Goal: Task Accomplishment & Management: Manage account settings

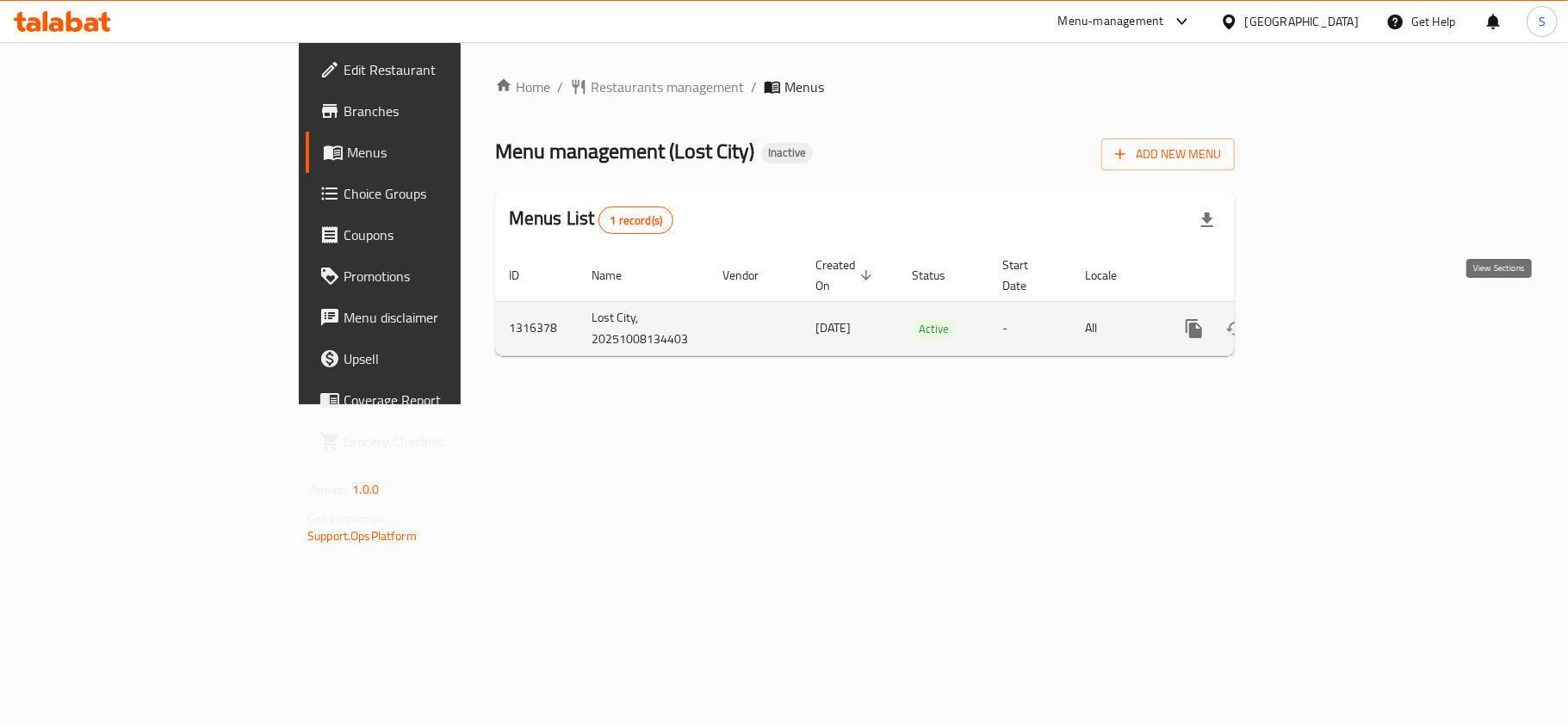
click at [1329, 318] on icon "enhanced table" at bounding box center [1318, 328] width 20 height 20
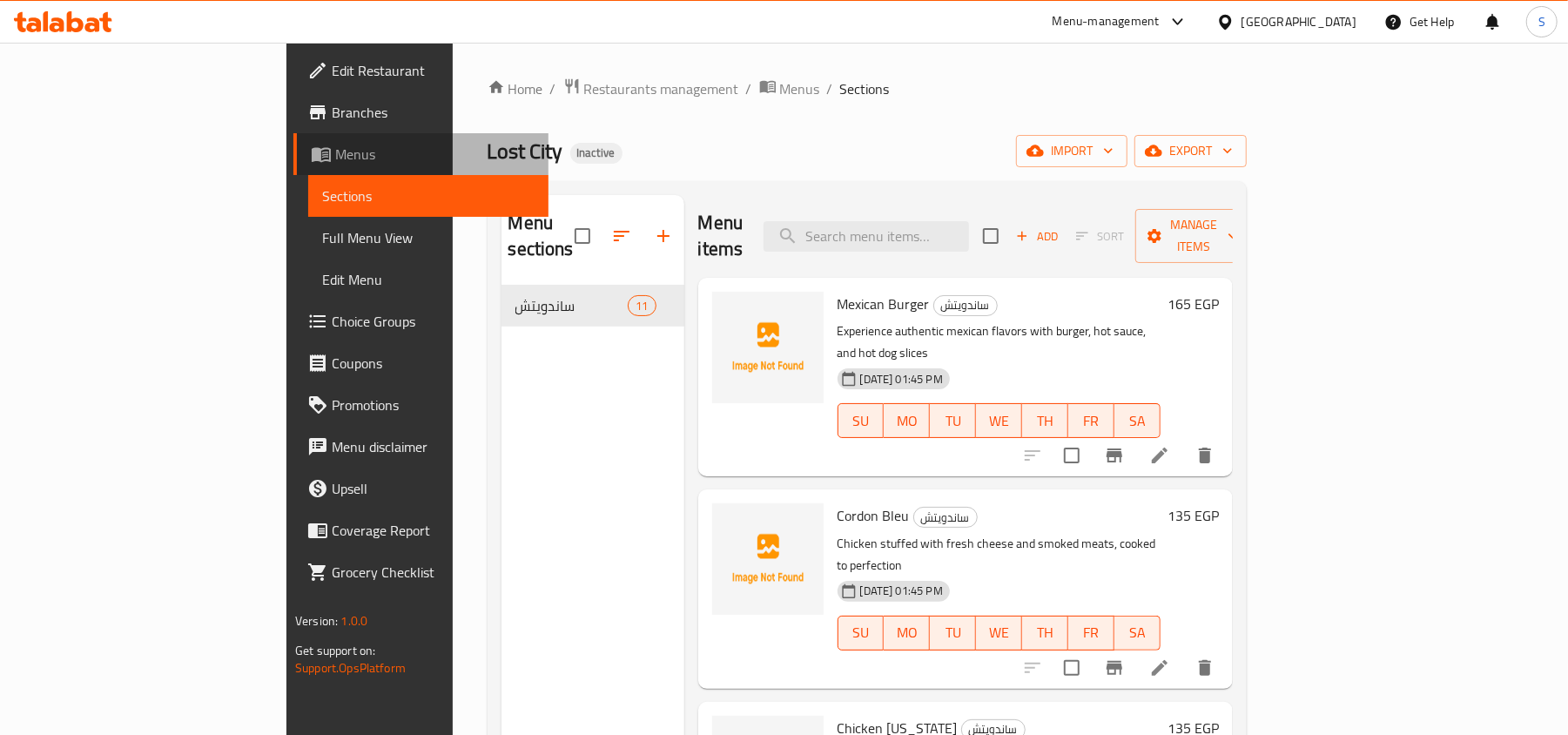
click at [335, 147] on span "Menus" at bounding box center [435, 153] width 199 height 21
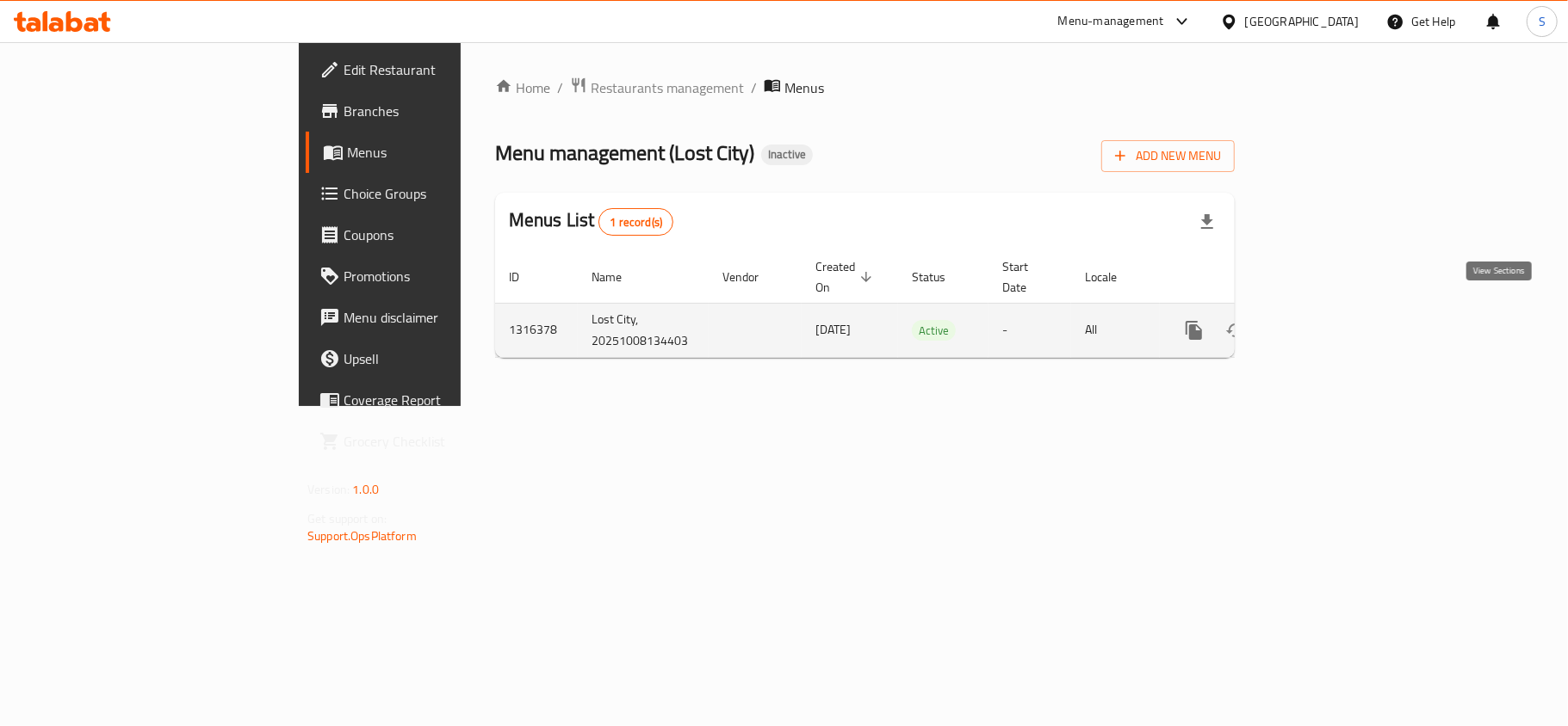
click at [1326, 323] on icon "enhanced table" at bounding box center [1318, 330] width 15 height 15
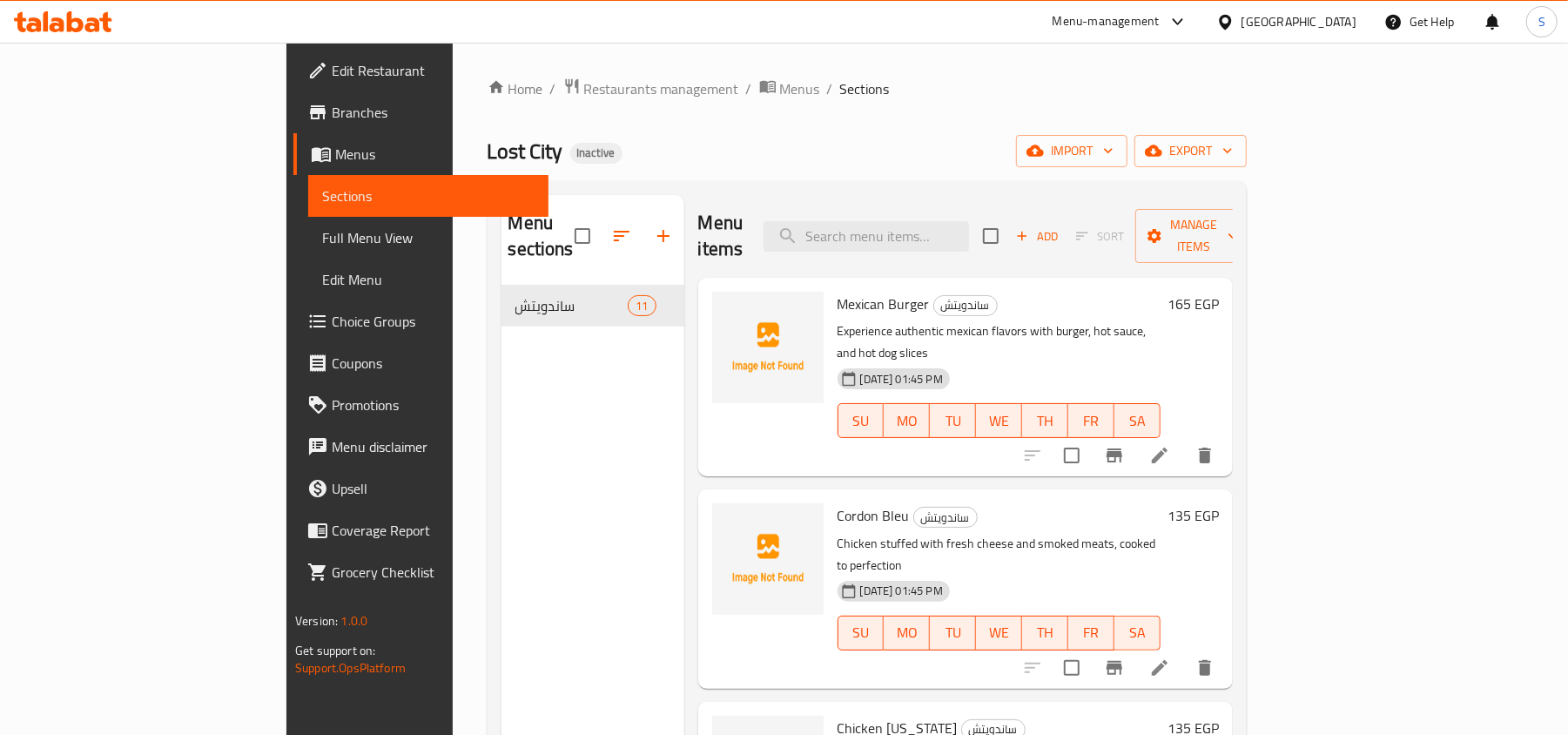
click at [322, 242] on span "Full Menu View" at bounding box center [428, 237] width 213 height 21
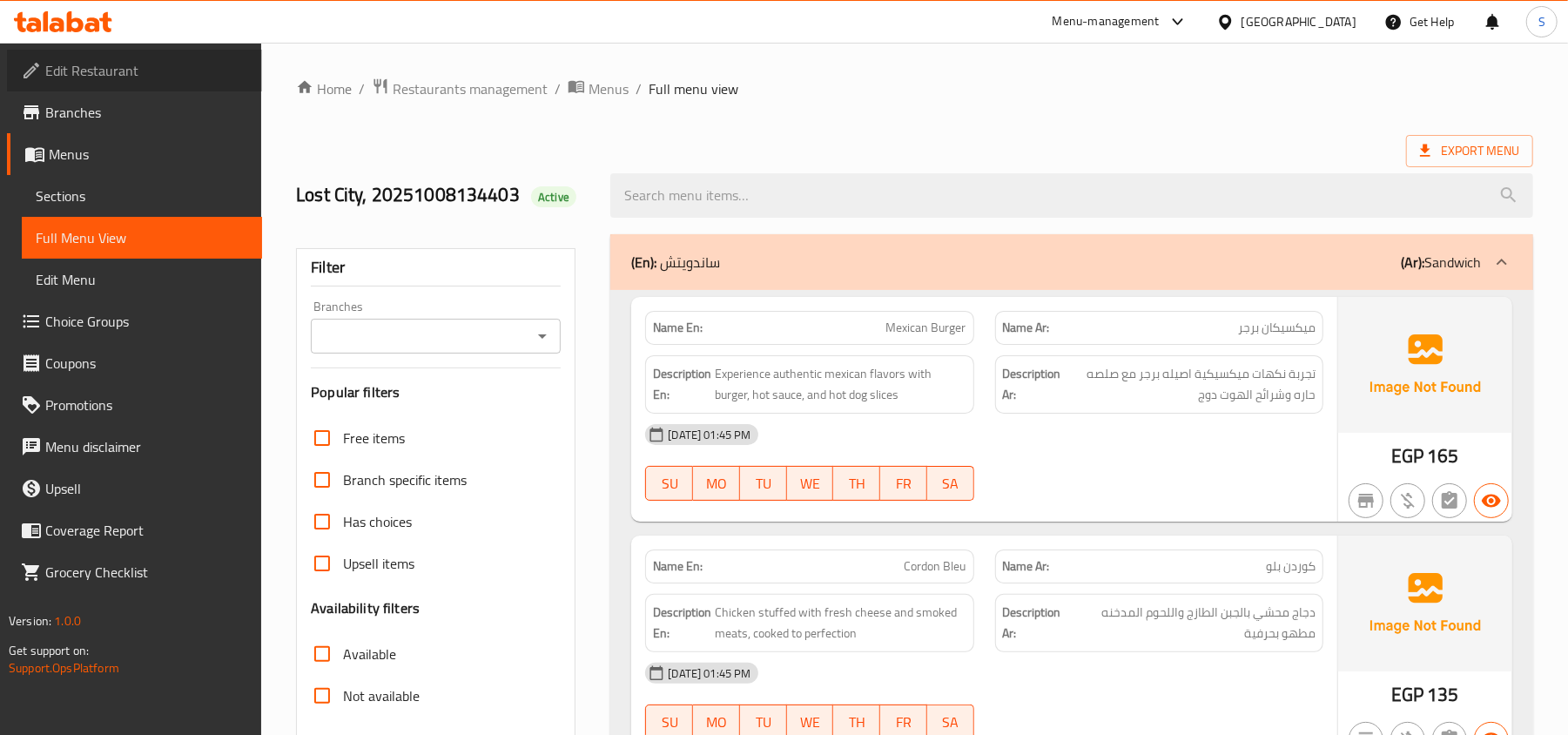
click at [54, 68] on span "Edit Restaurant" at bounding box center [146, 70] width 203 height 21
drag, startPoint x: 1494, startPoint y: 134, endPoint x: 1468, endPoint y: 141, distance: 26.9
click at [1465, 144] on span "Export Menu" at bounding box center [1469, 151] width 100 height 22
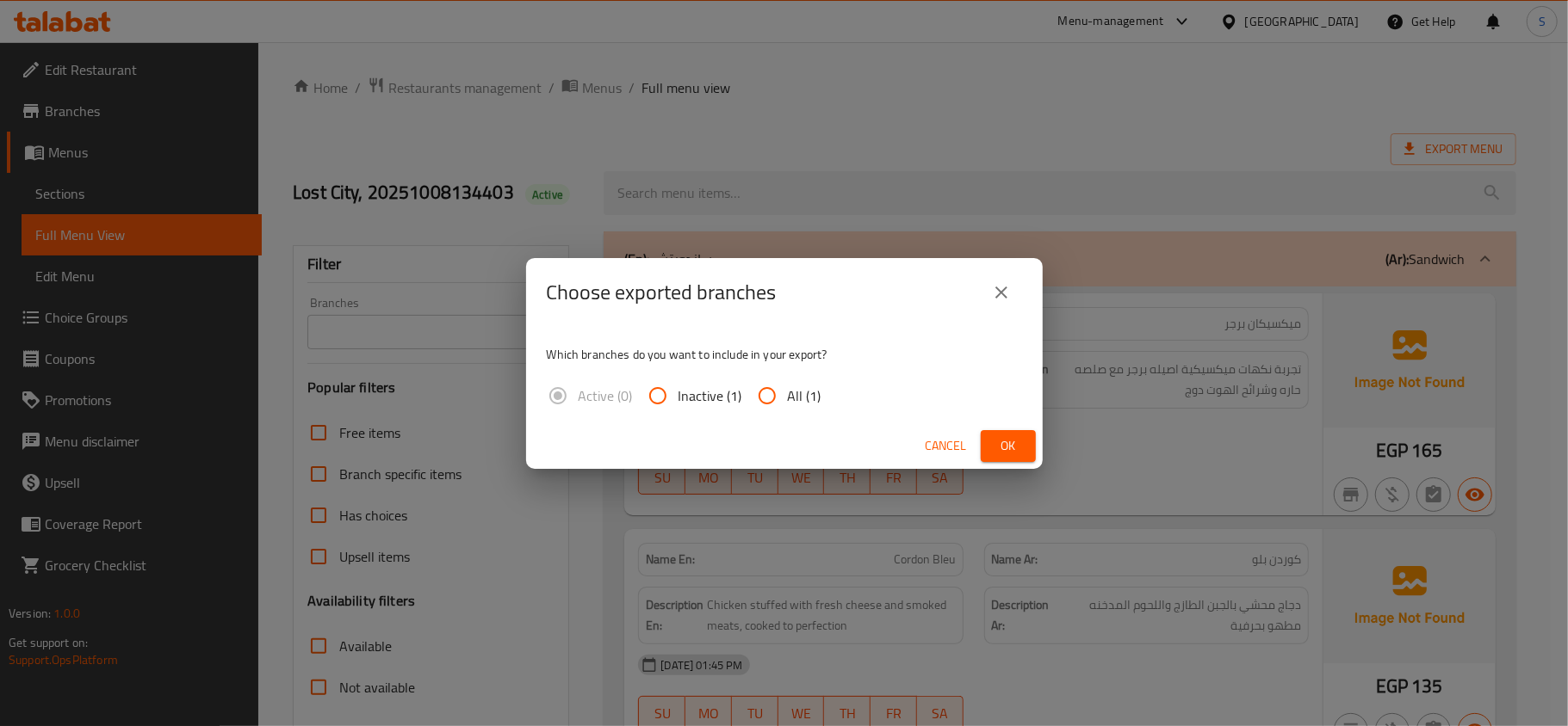
click at [780, 396] on input "All (1)" at bounding box center [767, 395] width 42 height 42
radio input "true"
click at [1007, 442] on span "Ok" at bounding box center [1007, 446] width 27 height 21
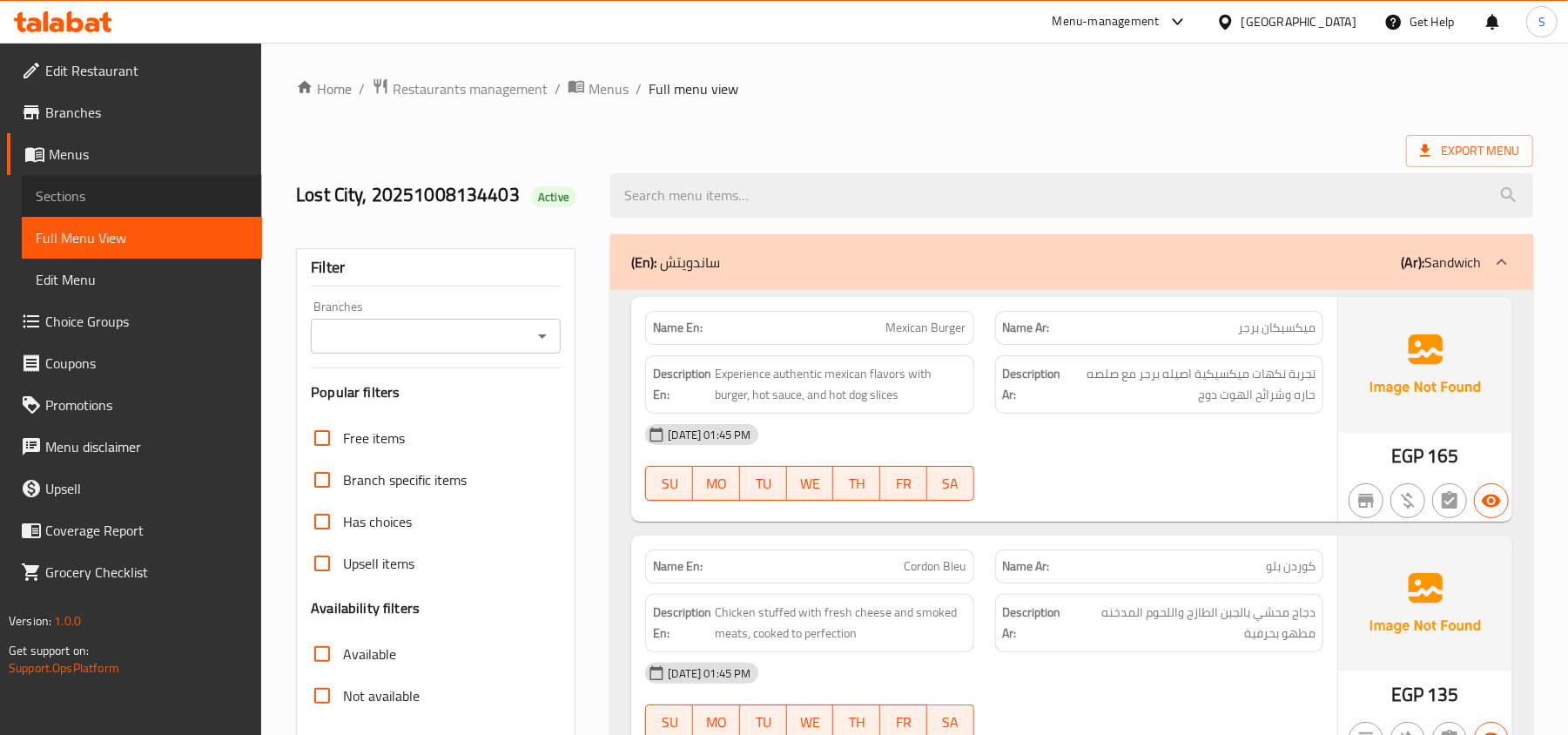
click at [139, 199] on span "Sections" at bounding box center [142, 196] width 213 height 21
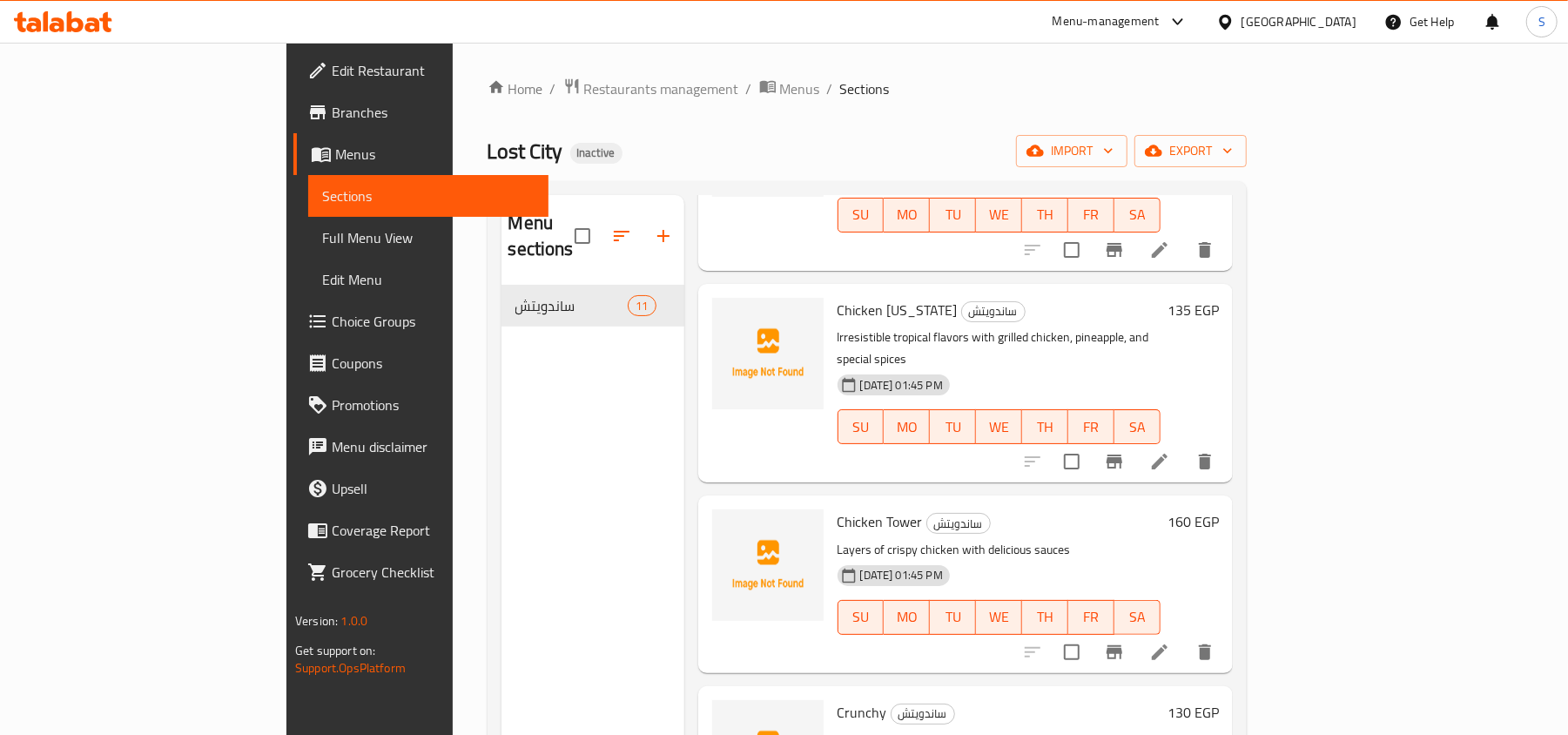
scroll to position [464, 0]
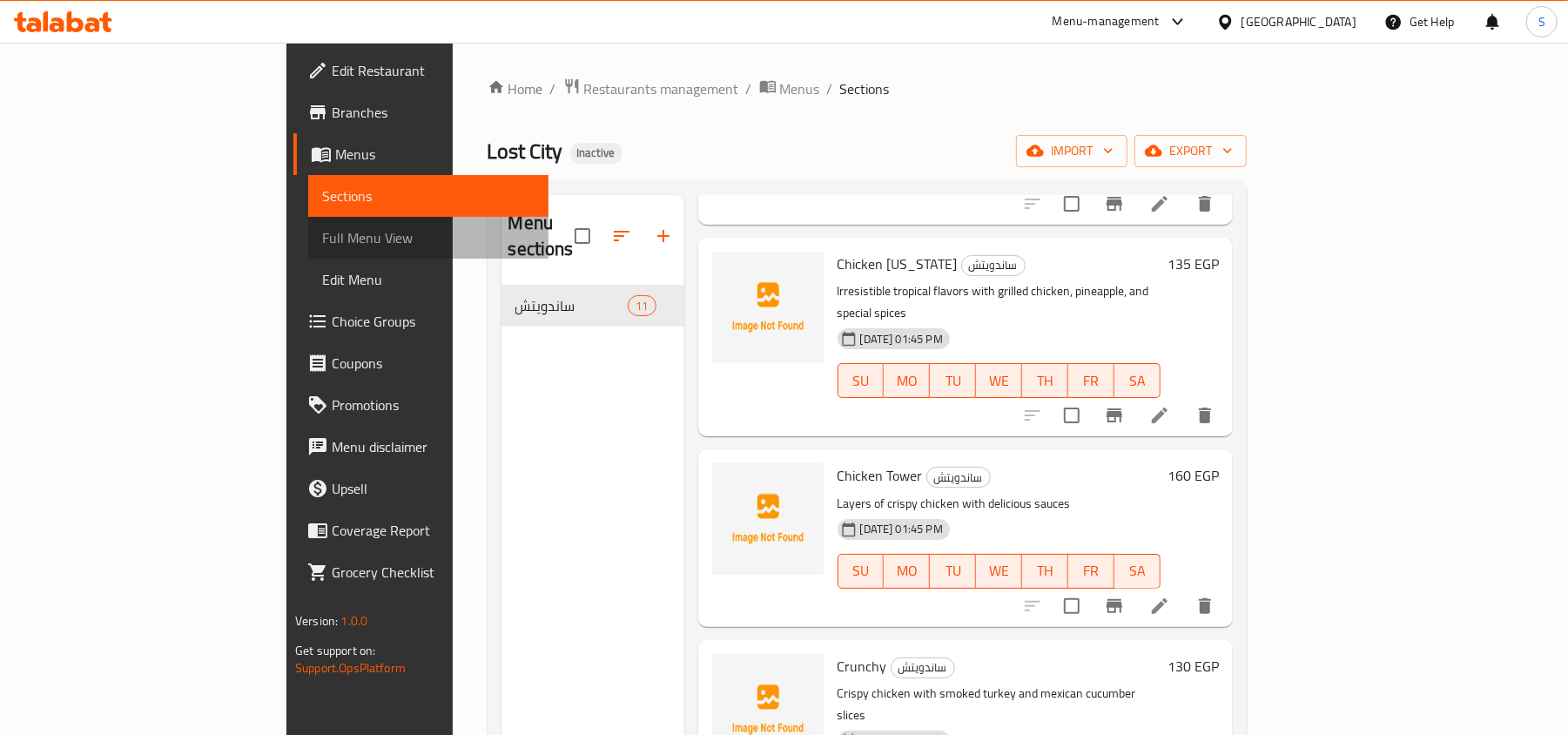
click at [322, 228] on span "Full Menu View" at bounding box center [428, 237] width 213 height 21
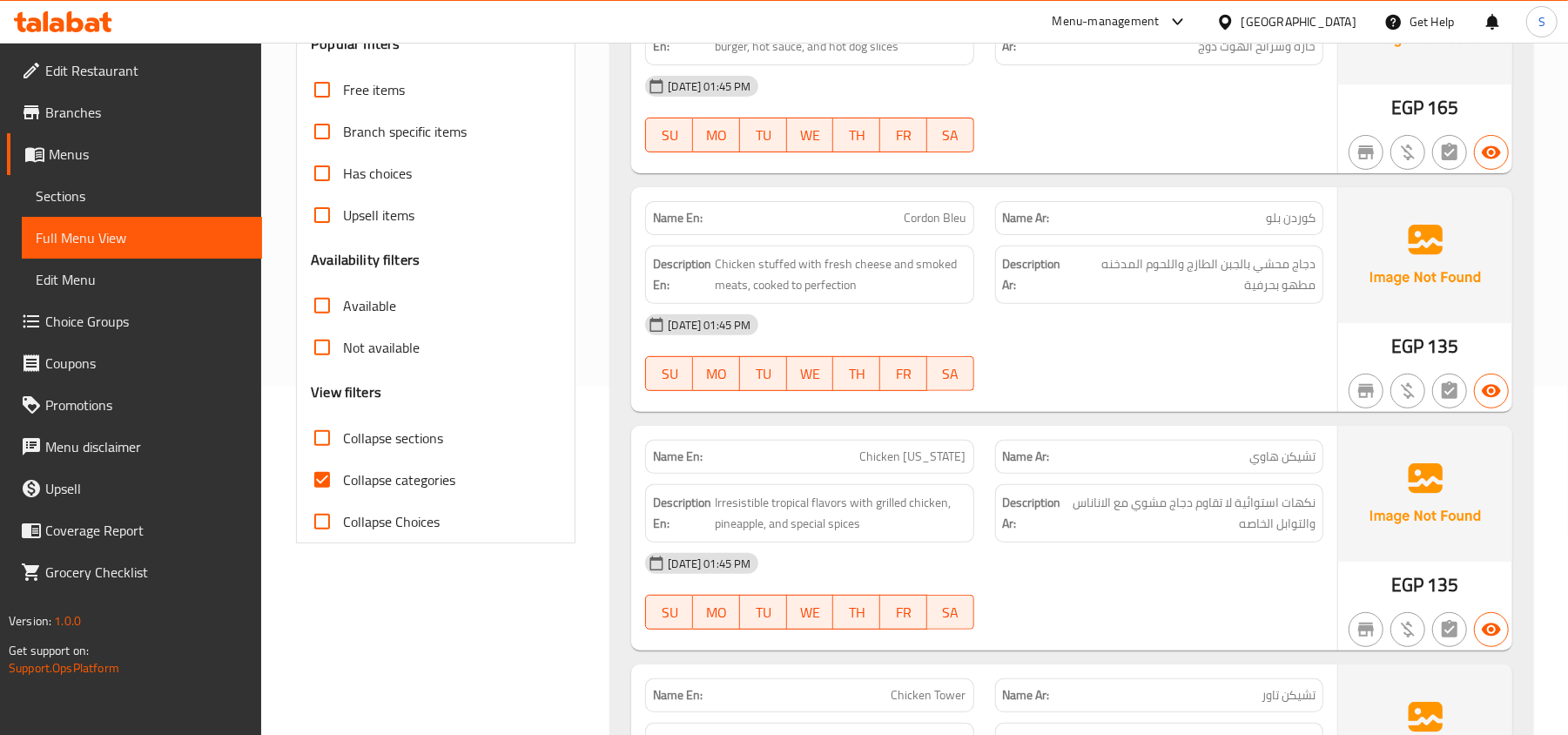
click at [385, 491] on span "Collapse categories" at bounding box center [398, 479] width 112 height 21
click at [343, 492] on input "Collapse categories" at bounding box center [322, 480] width 42 height 42
checkbox input "false"
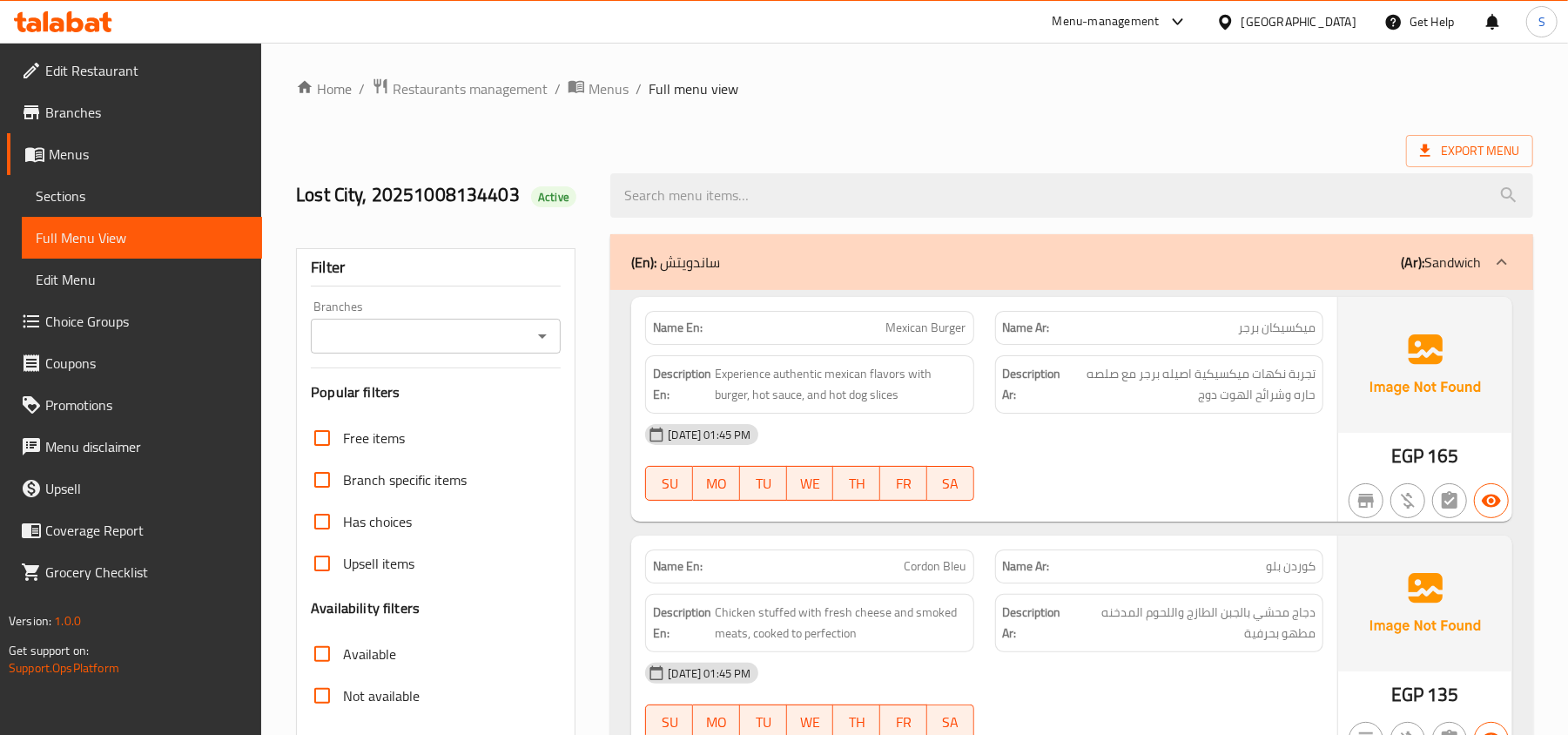
click at [1069, 451] on div "[DATE] 01:45 PM" at bounding box center [985, 434] width 700 height 42
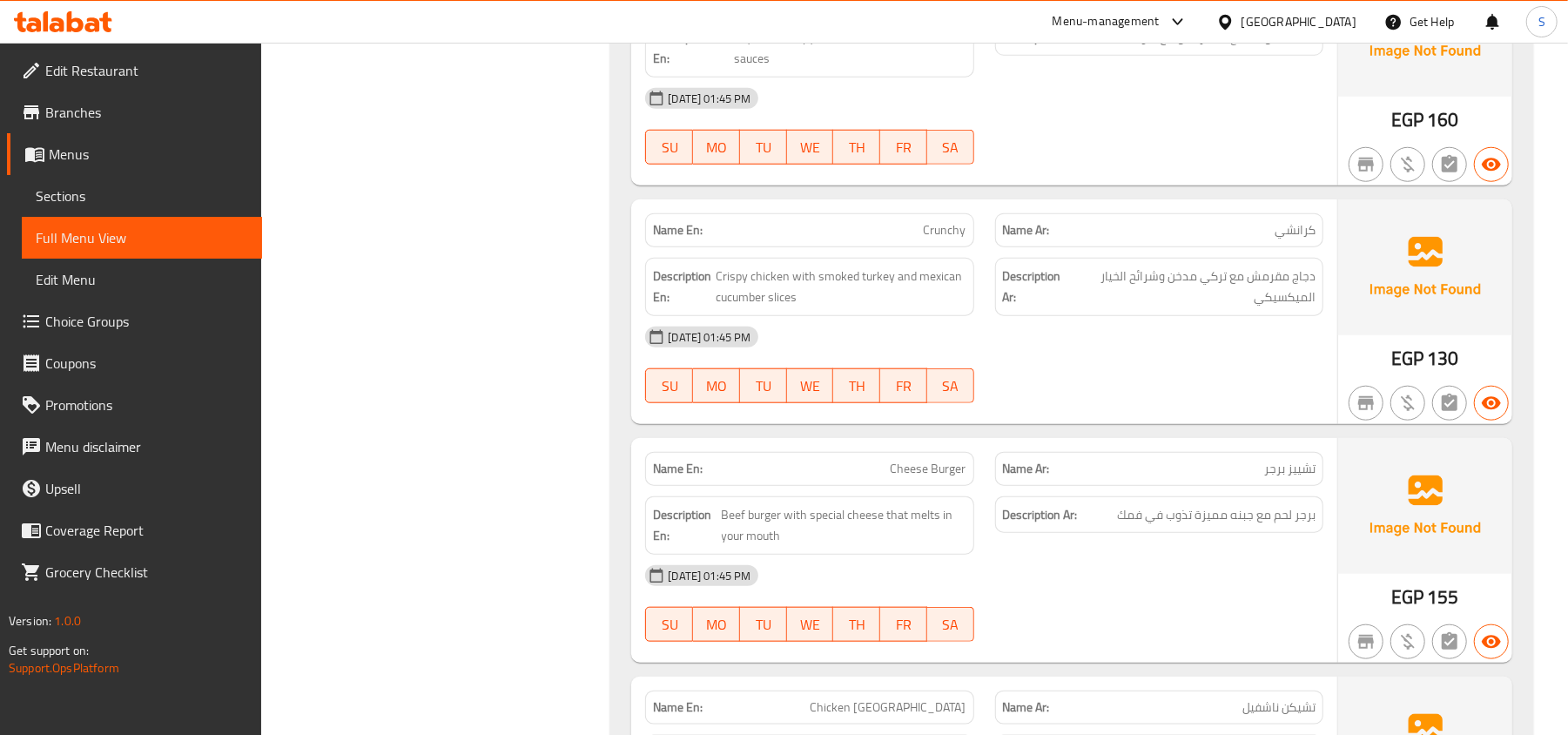
scroll to position [1284, 0]
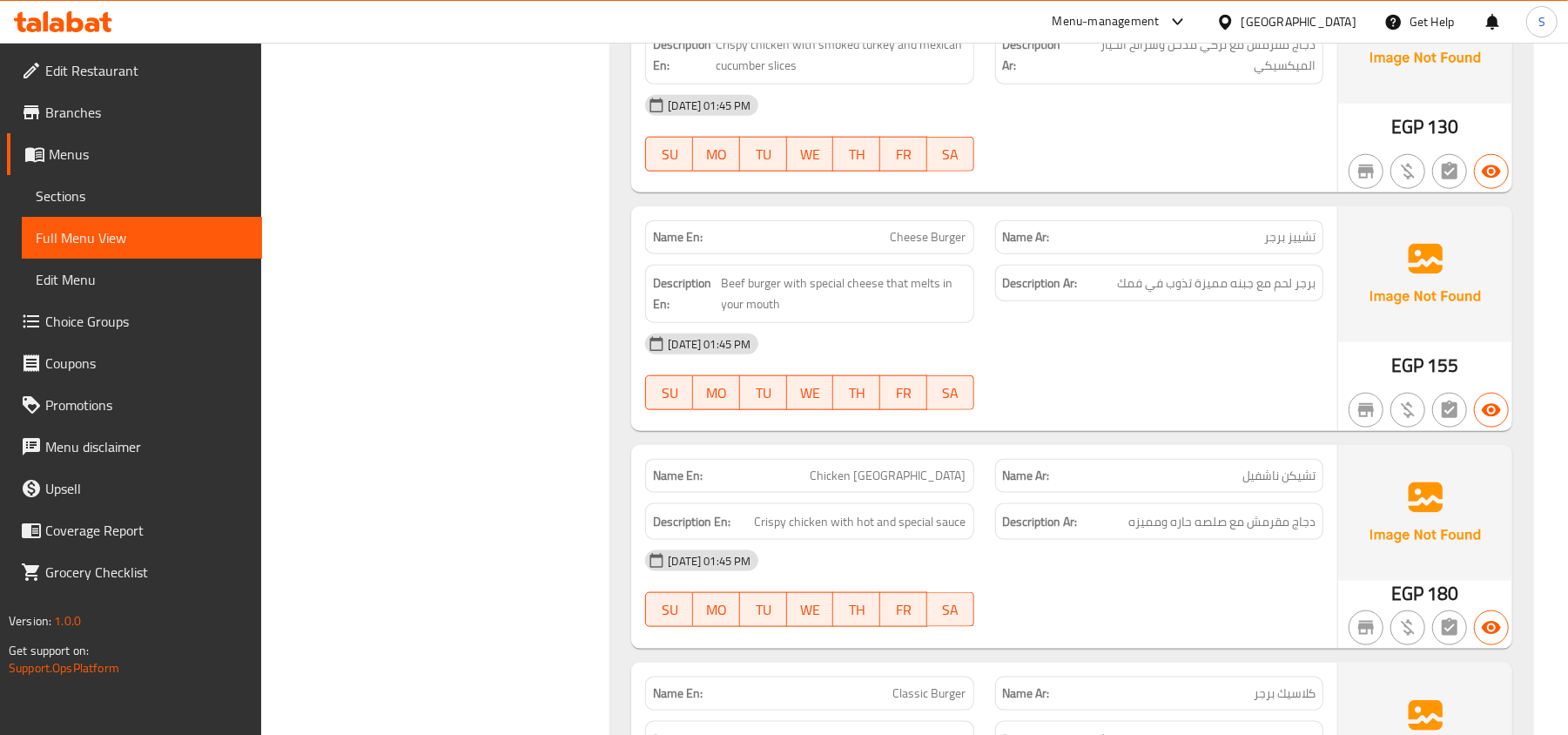
drag, startPoint x: 918, startPoint y: 398, endPoint x: 1356, endPoint y: 24, distance: 576.0
click at [920, 388] on div "SU MO TU WE TH FR SA" at bounding box center [809, 393] width 349 height 56
click at [1175, 356] on div "08-10-2025 01:45 PM SU MO TU WE TH FR SA" at bounding box center [985, 372] width 700 height 98
click at [312, 367] on div "Filter Branches Branches Popular filters Free items Branch specific items Has c…" at bounding box center [442, 294] width 314 height 2709
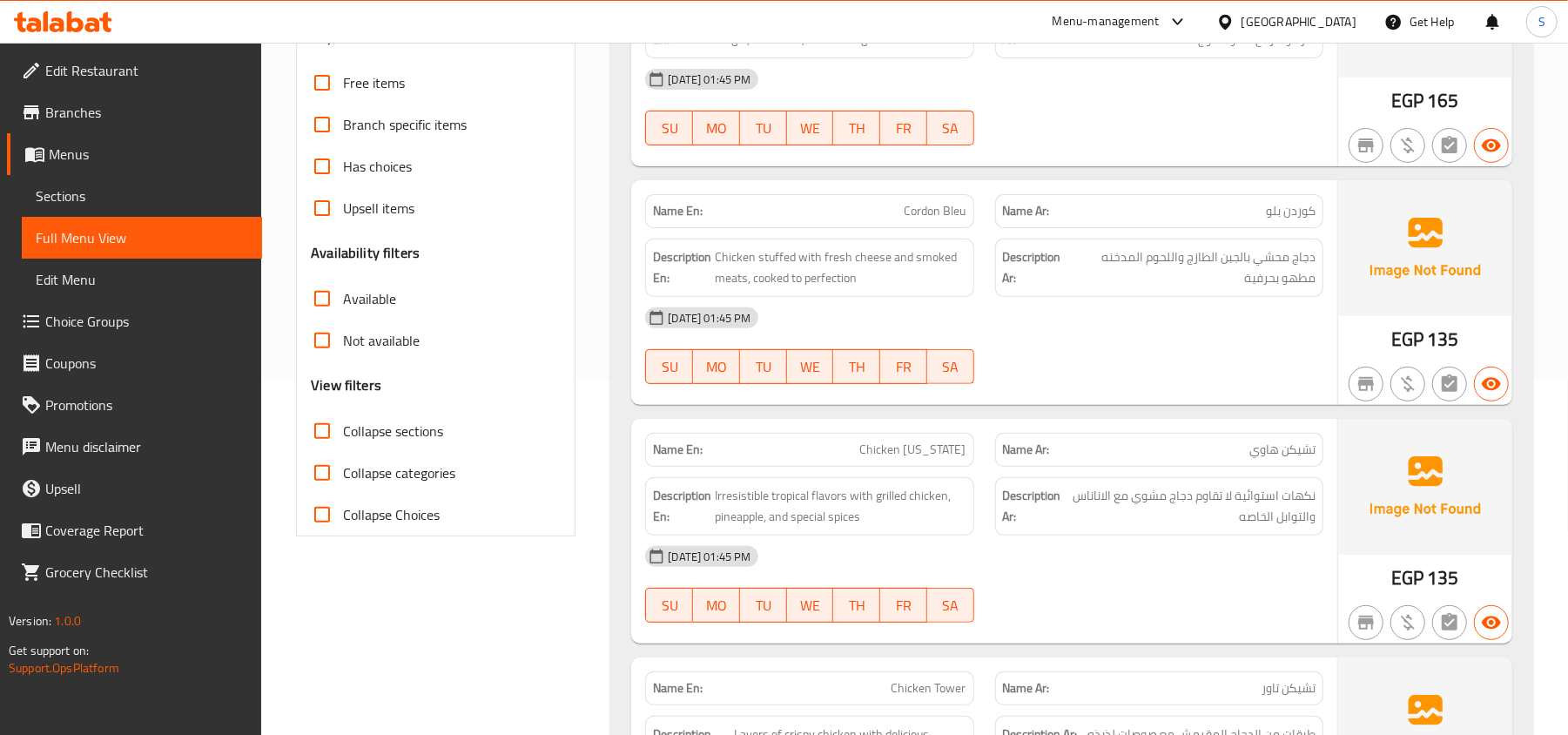
scroll to position [0, 0]
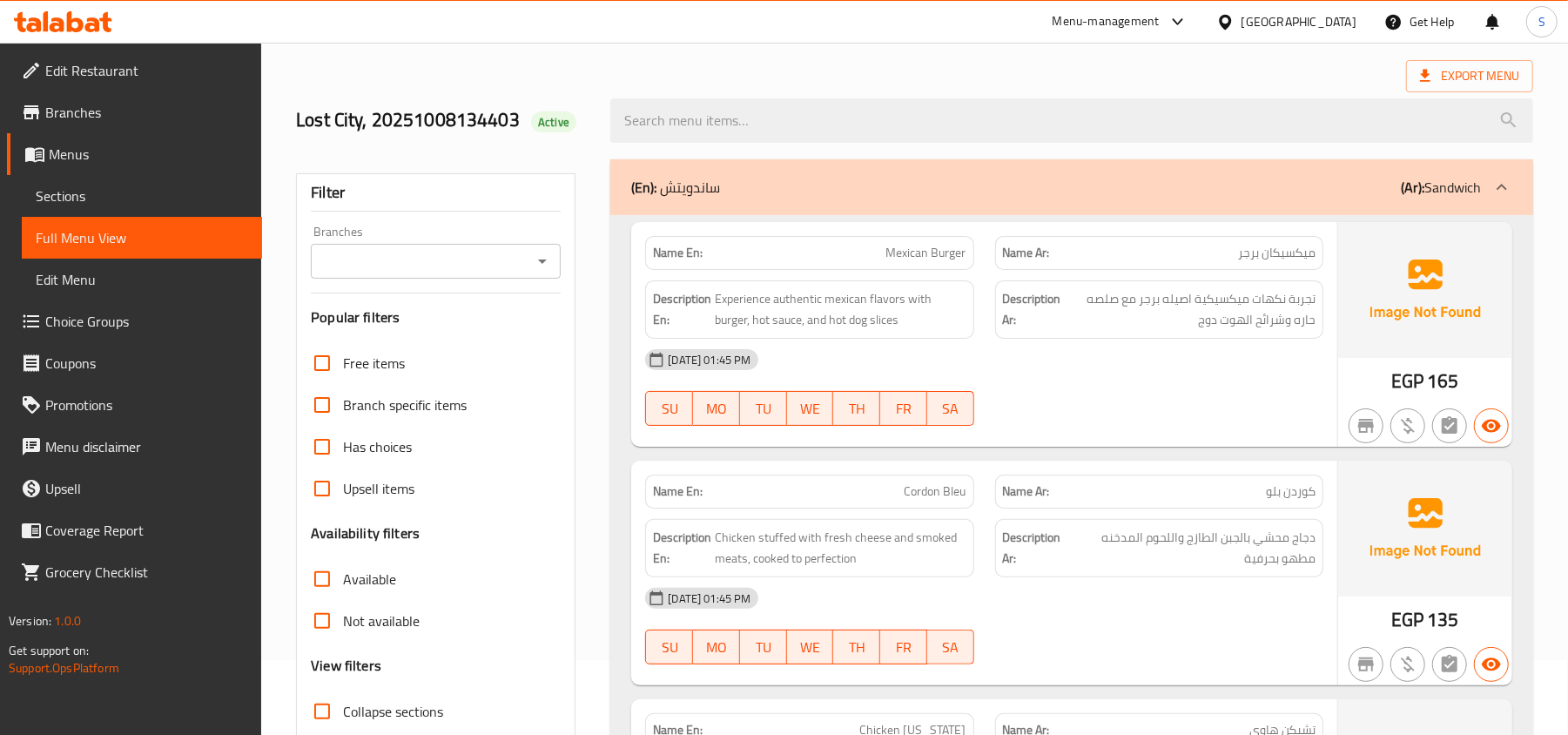
scroll to position [116, 0]
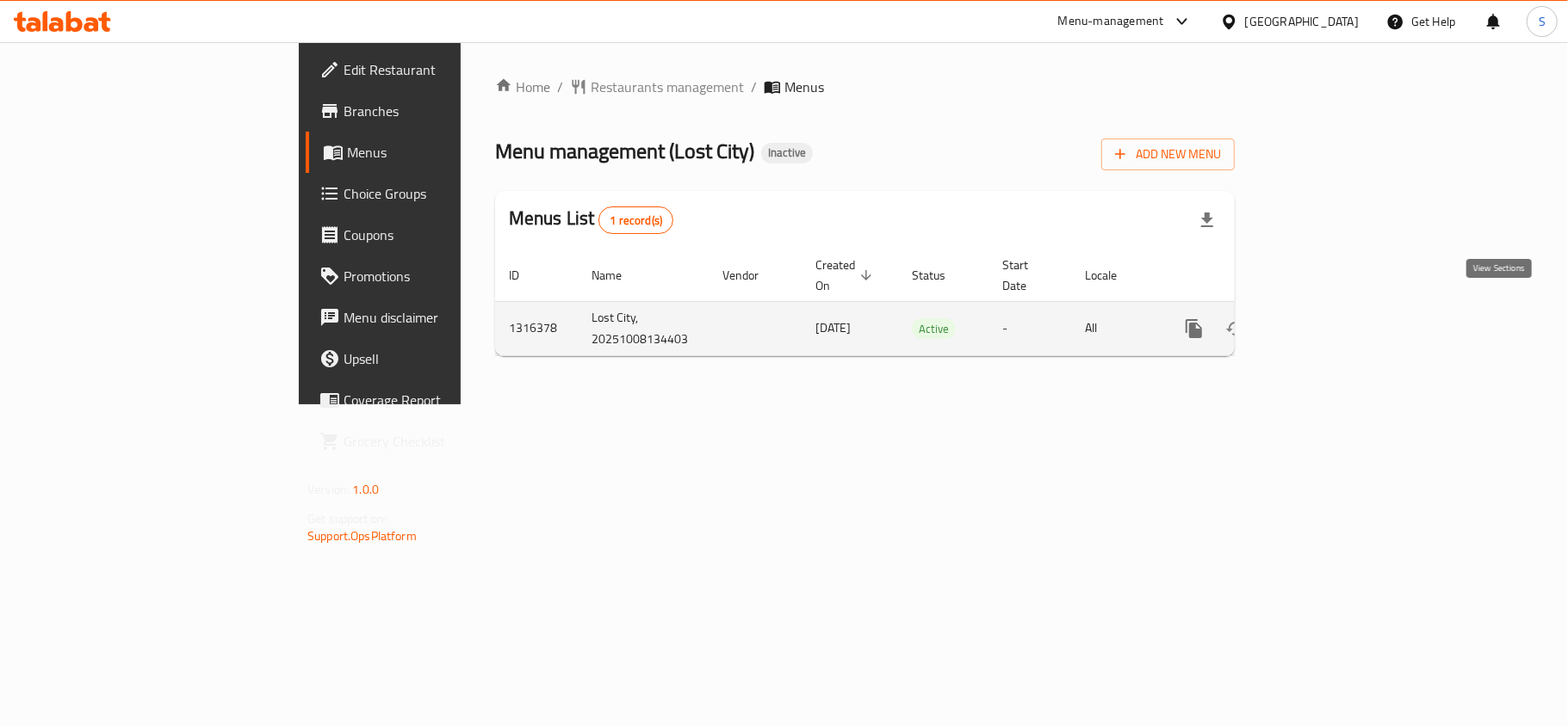
click at [1339, 324] on link "enhanced table" at bounding box center [1318, 329] width 42 height 42
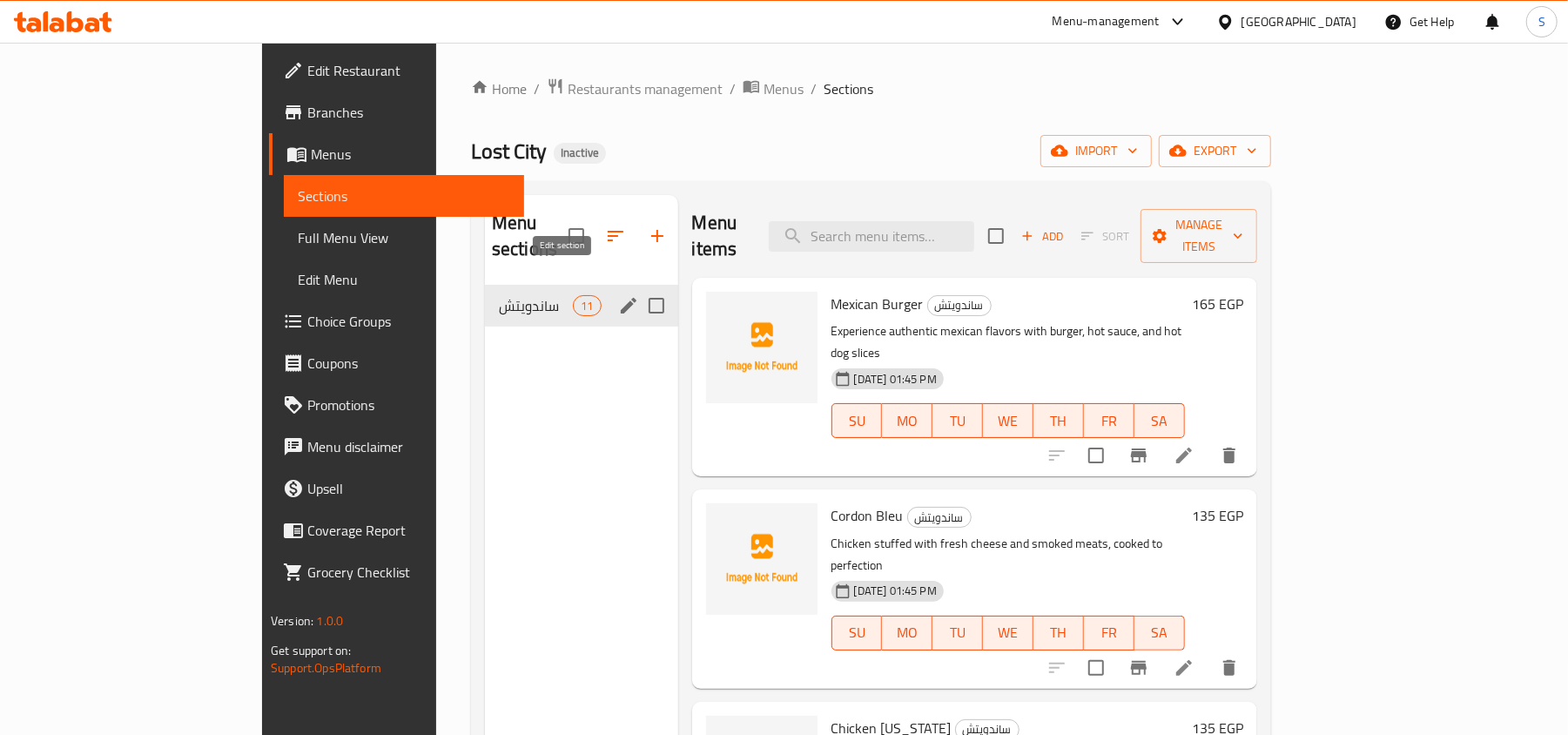
click at [618, 295] on icon "edit" at bounding box center [628, 305] width 21 height 21
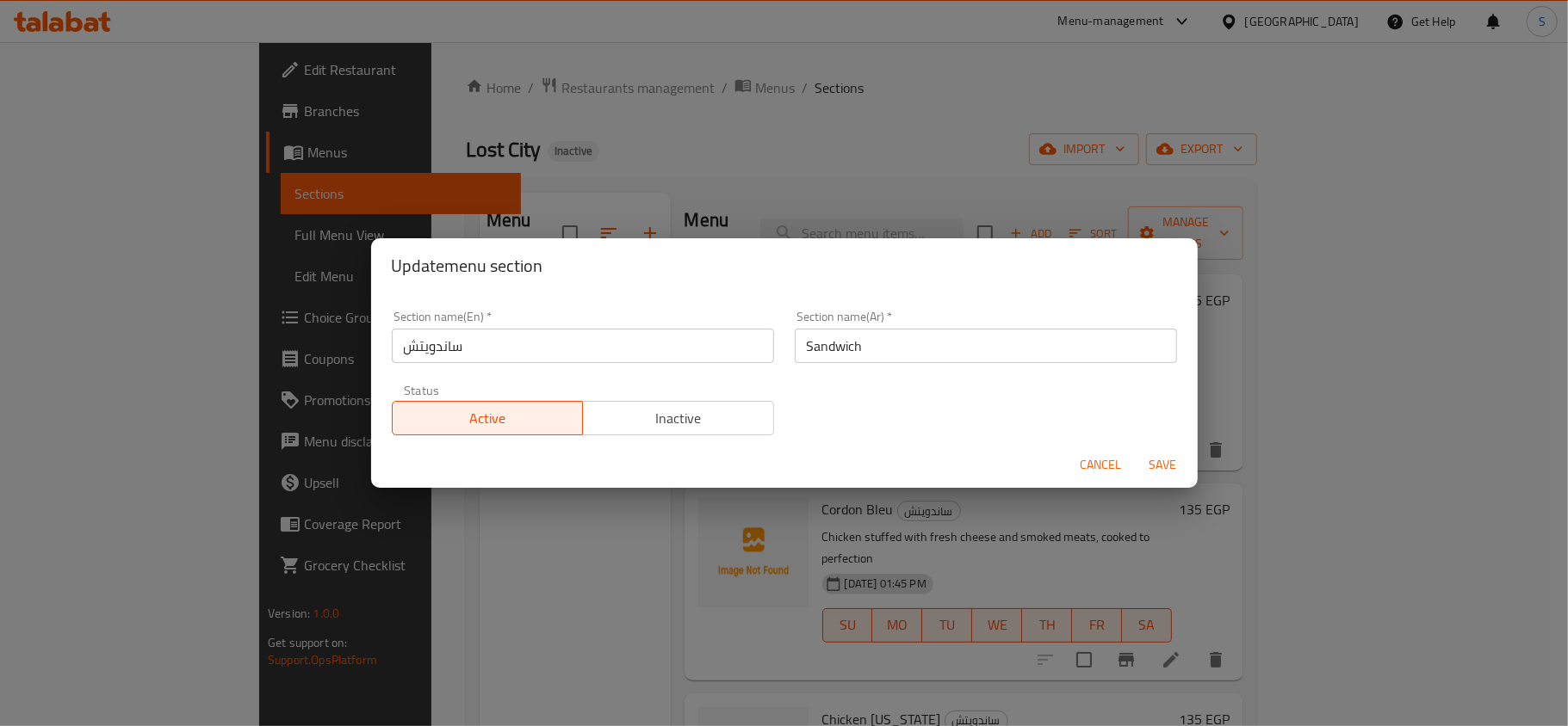
click at [832, 346] on input "Sandwich" at bounding box center [985, 346] width 382 height 35
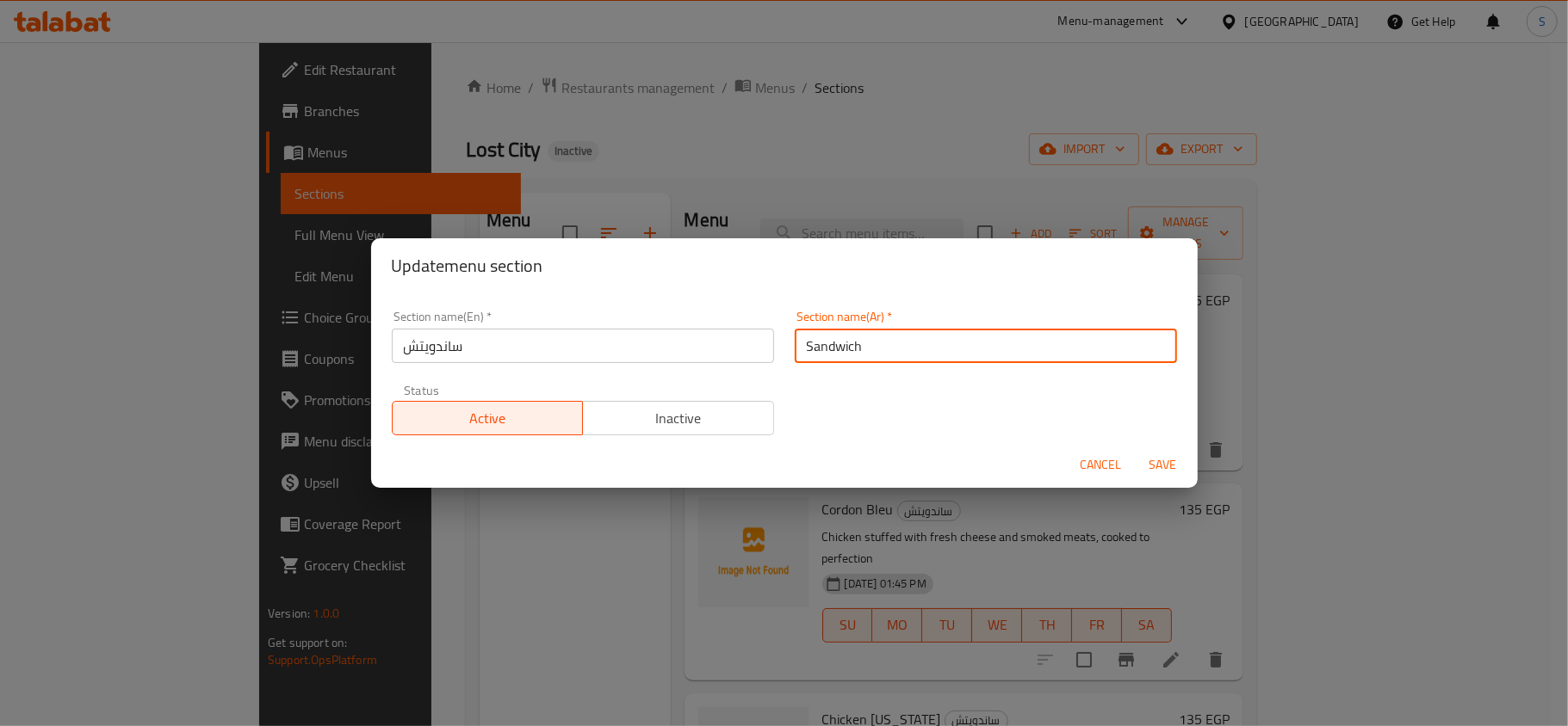
click at [832, 346] on input "Sandwich" at bounding box center [985, 346] width 382 height 35
click at [470, 355] on input "ساندويتش" at bounding box center [583, 346] width 382 height 35
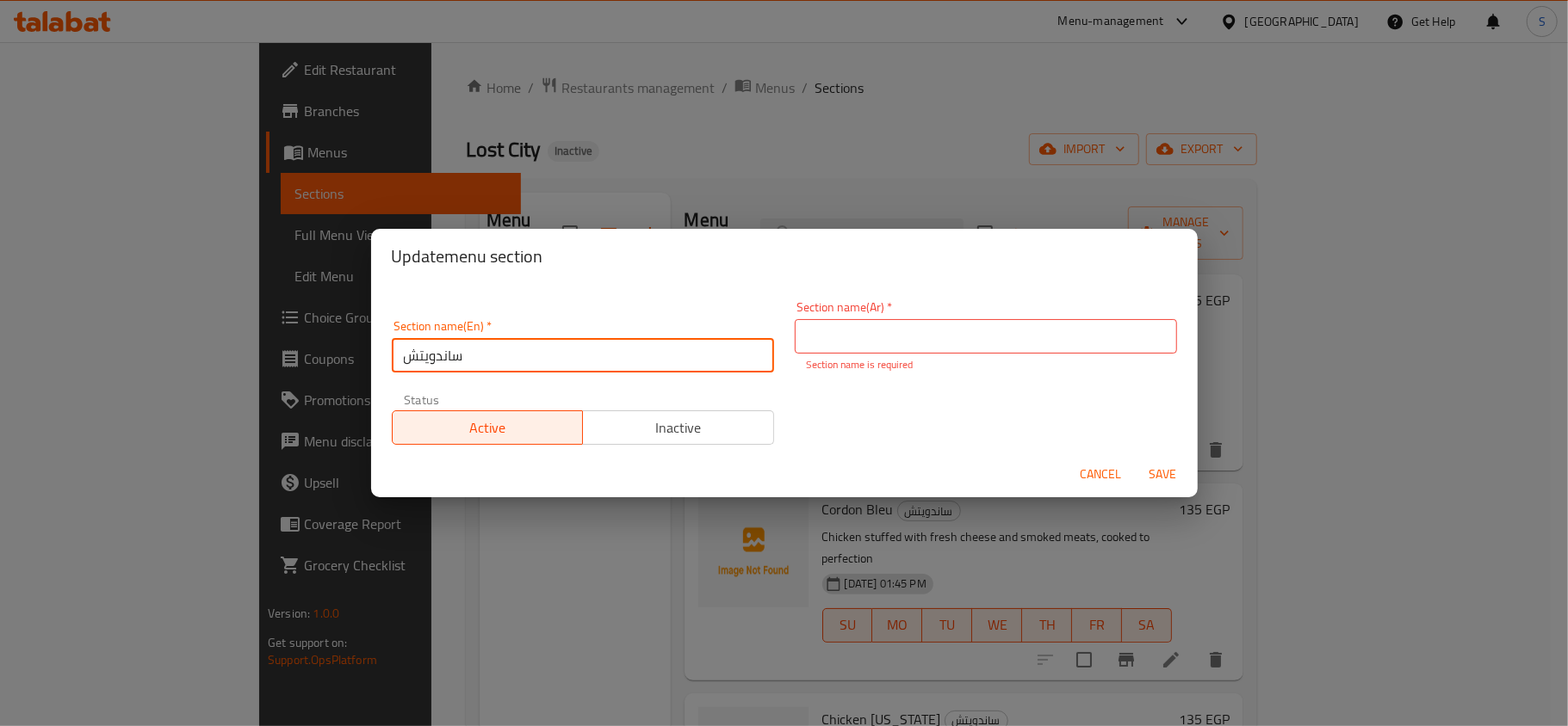
click at [470, 355] on input "ساندويتش" at bounding box center [583, 355] width 382 height 35
click at [411, 359] on input "ساندويتش" at bounding box center [583, 355] width 382 height 35
paste input "Sandwich"
click at [501, 349] on input "Sandwich ساندويتش" at bounding box center [583, 355] width 382 height 35
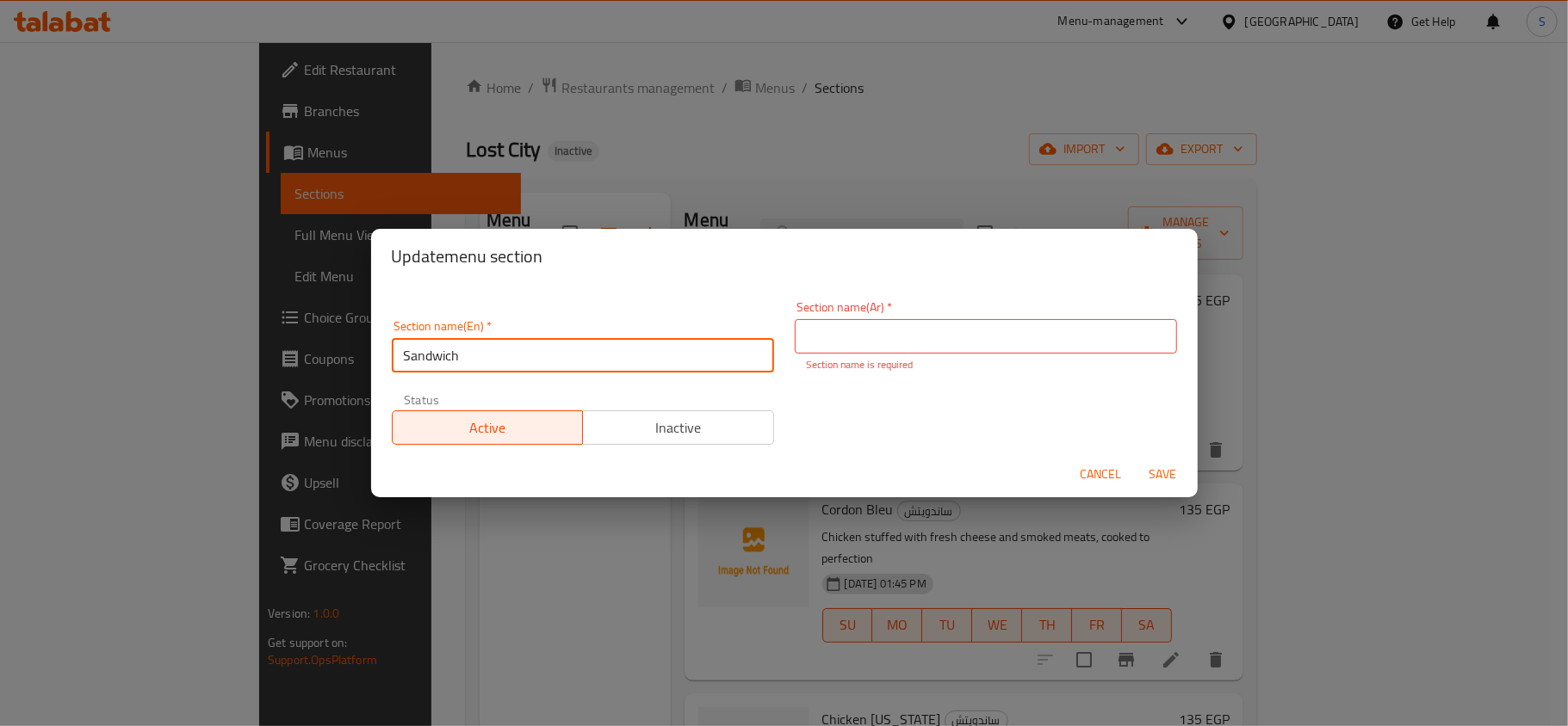
type input "Sandwich"
click at [890, 339] on input "text" at bounding box center [985, 336] width 382 height 35
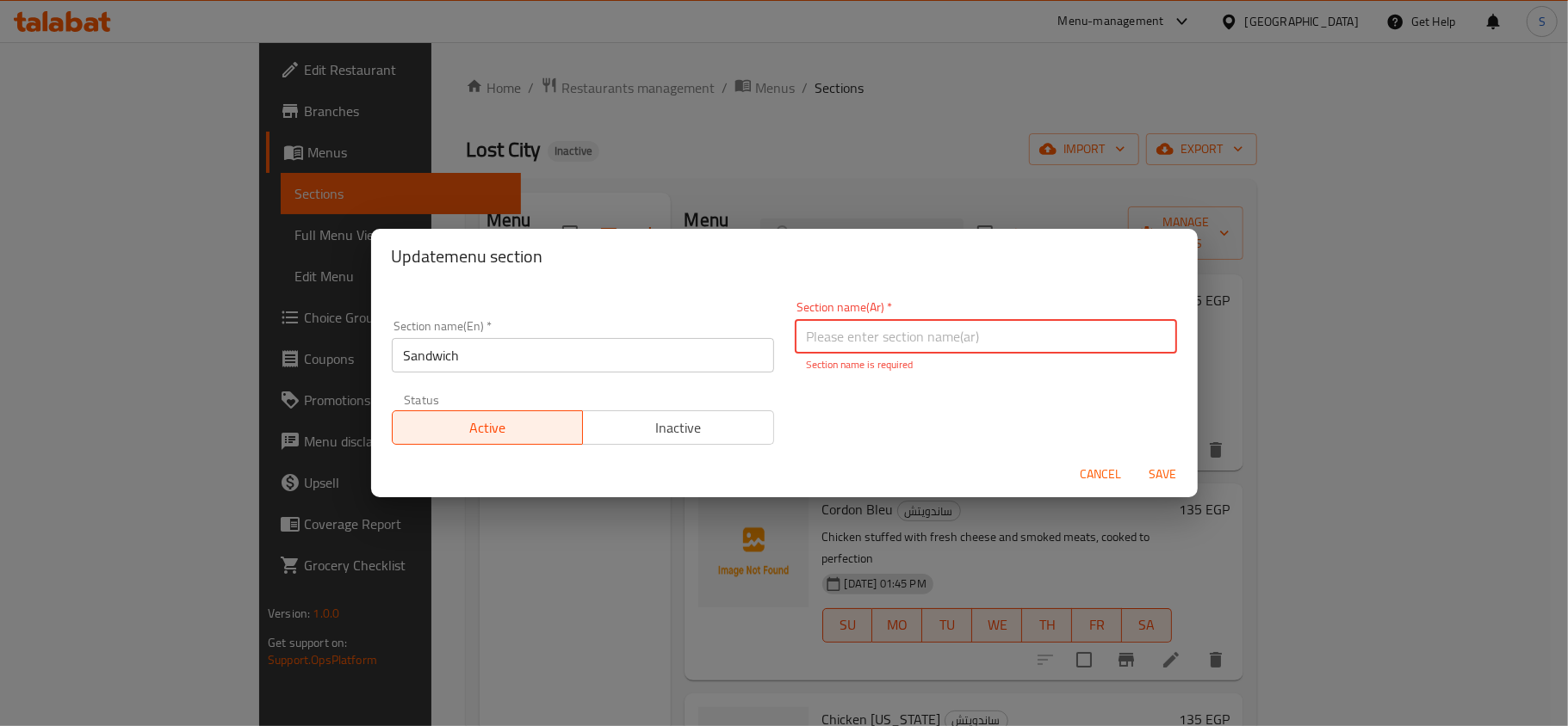
paste input "ساندويتش"
type input "ساندويتش"
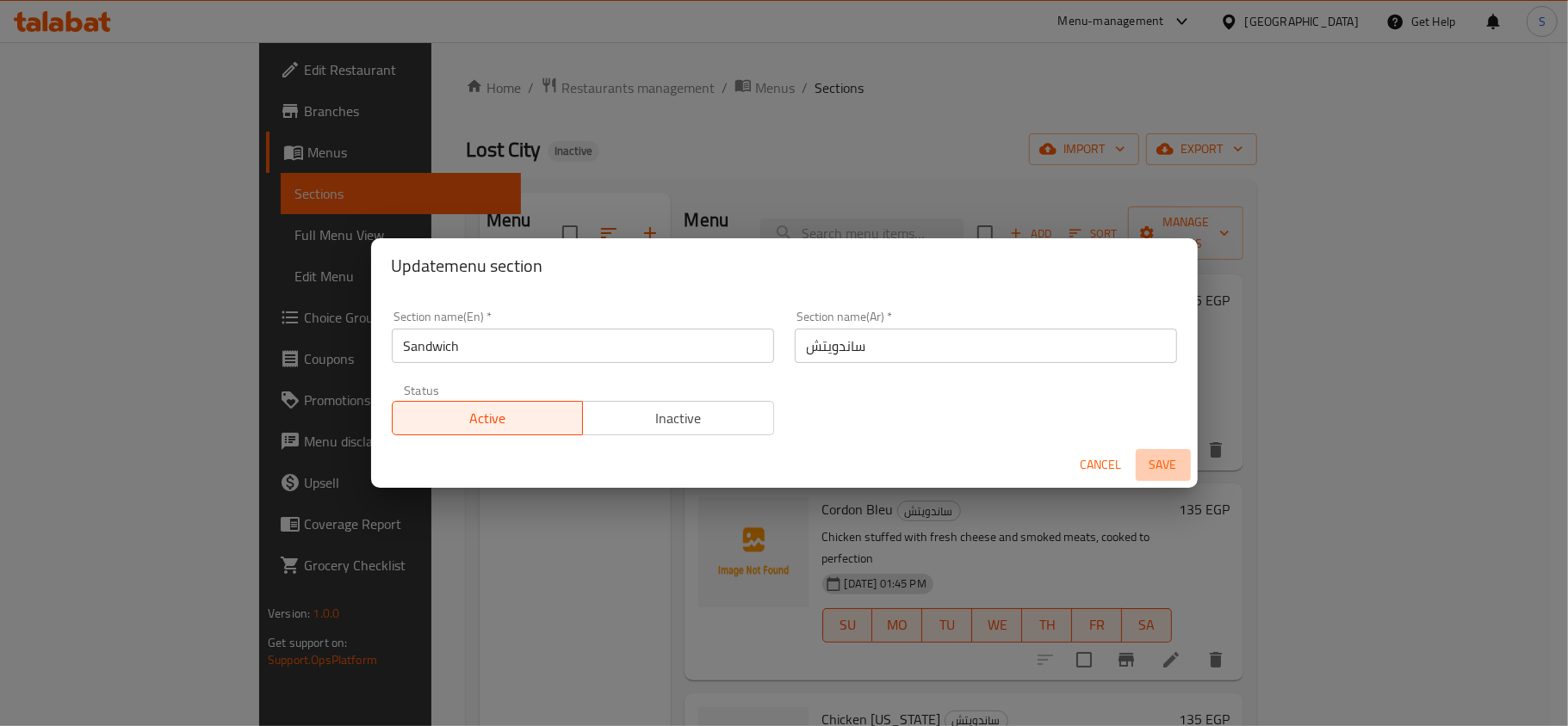
click at [1172, 472] on span "Save" at bounding box center [1163, 465] width 42 height 21
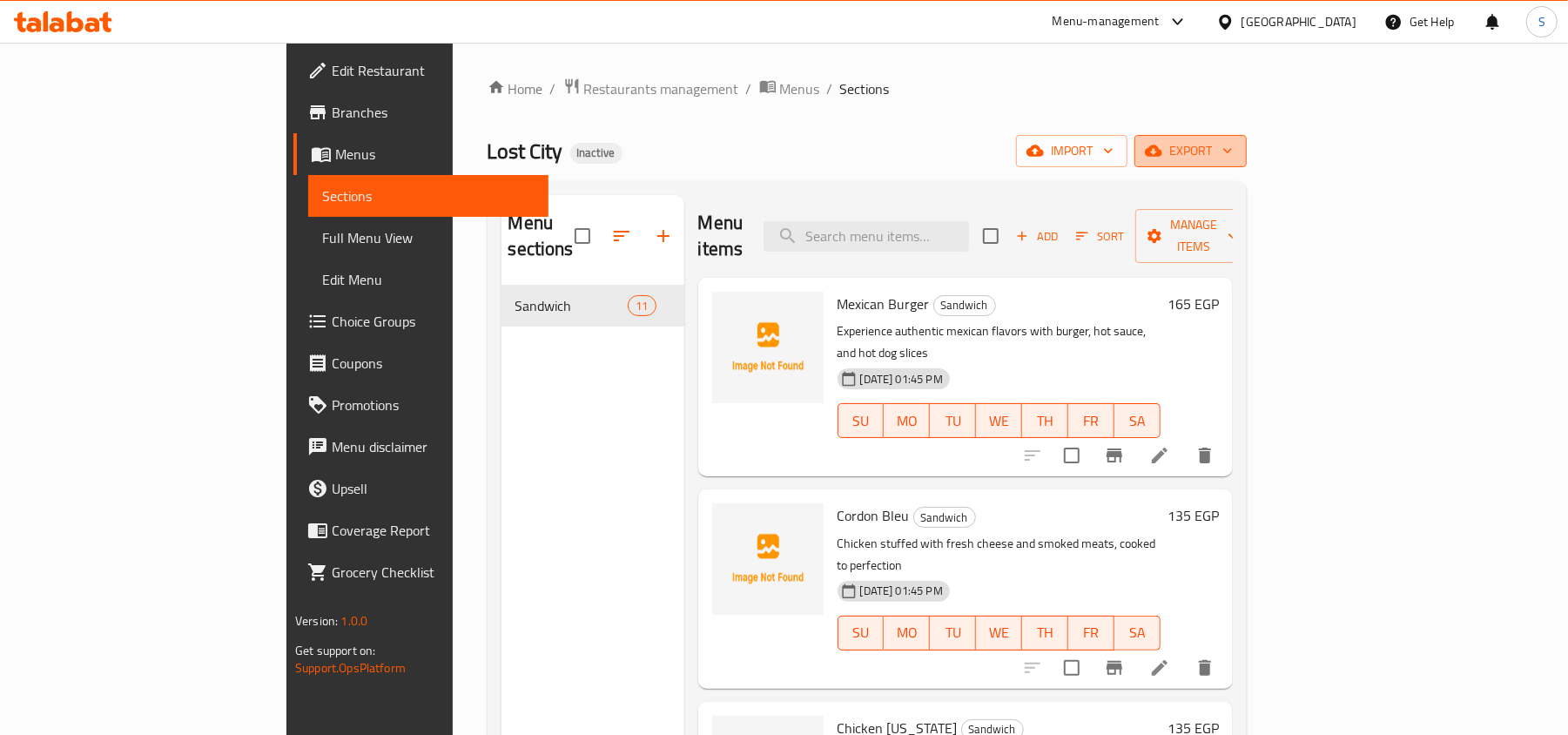
click at [1233, 151] on span "export" at bounding box center [1190, 151] width 84 height 22
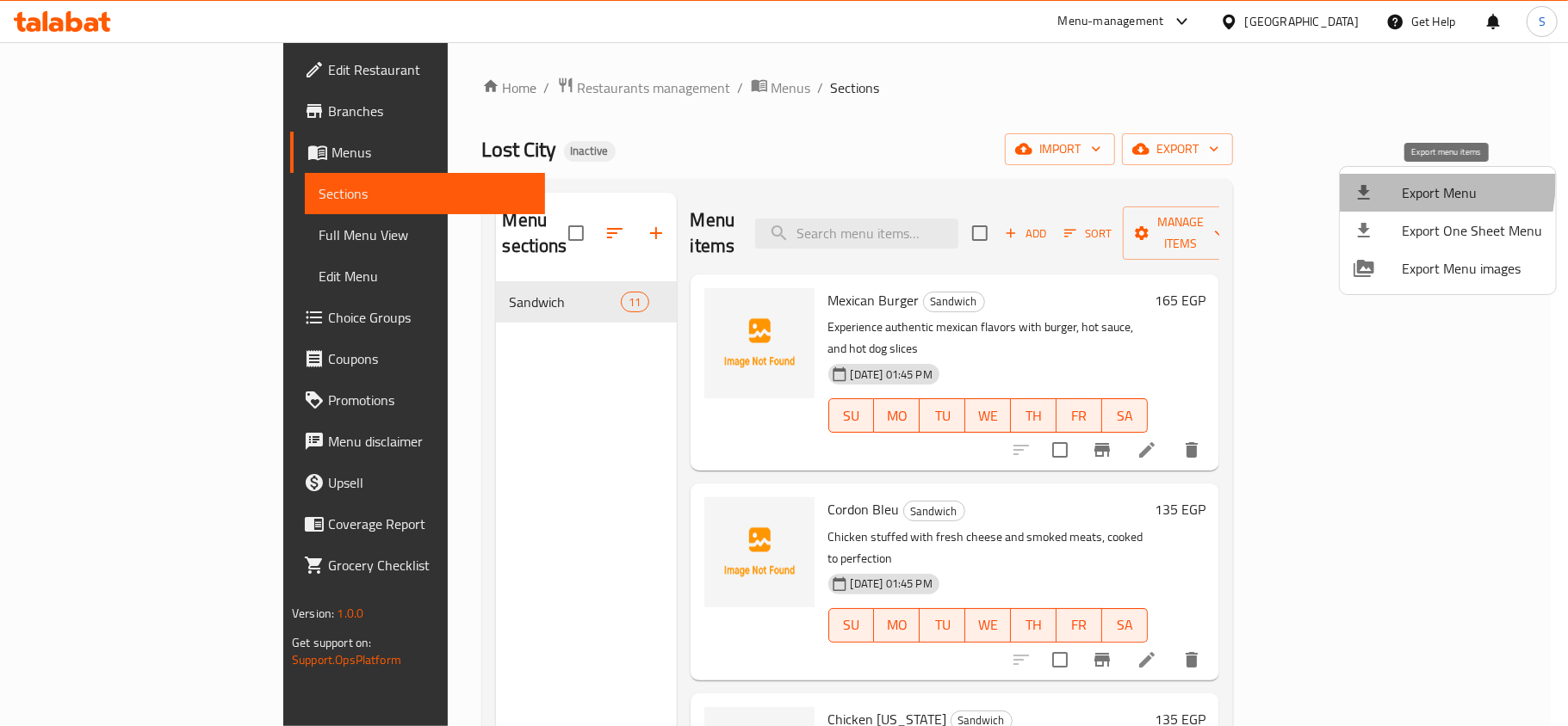
click at [1369, 181] on li "Export Menu" at bounding box center [1448, 192] width 216 height 38
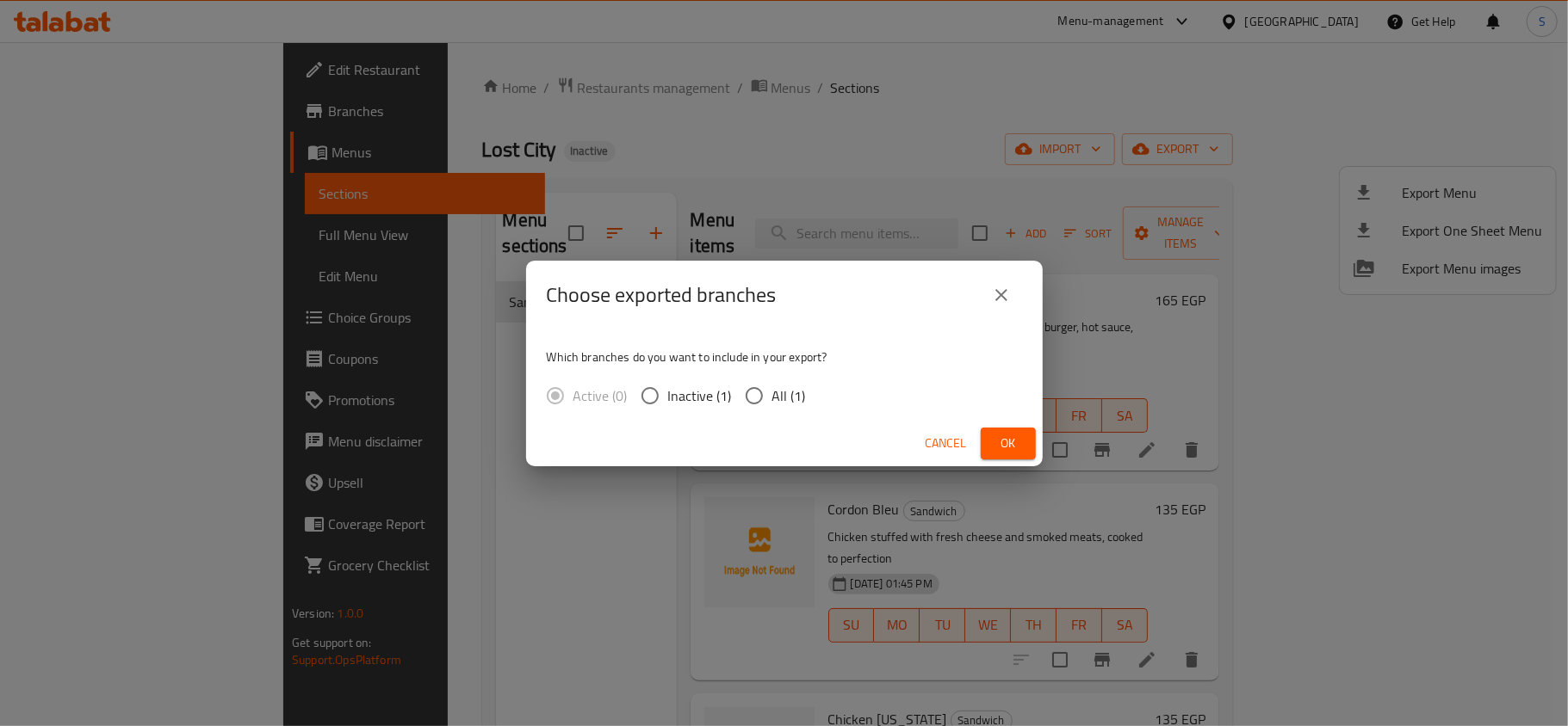
click at [773, 396] on span "All (1)" at bounding box center [789, 395] width 34 height 20
click at [772, 396] on input "All (1)" at bounding box center [754, 395] width 36 height 36
radio input "true"
click at [1017, 441] on span "Ok" at bounding box center [1007, 443] width 27 height 21
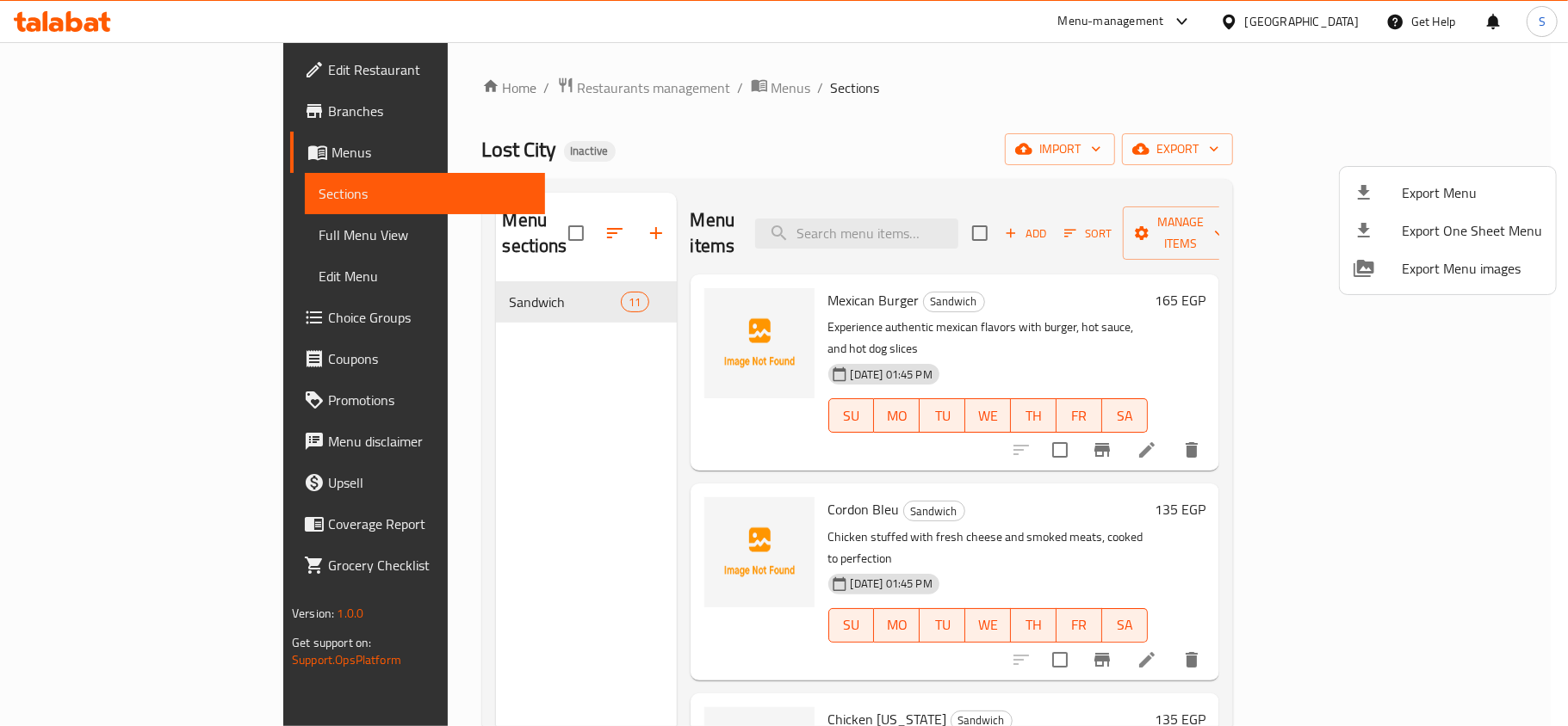
click at [878, 273] on div at bounding box center [784, 363] width 1568 height 726
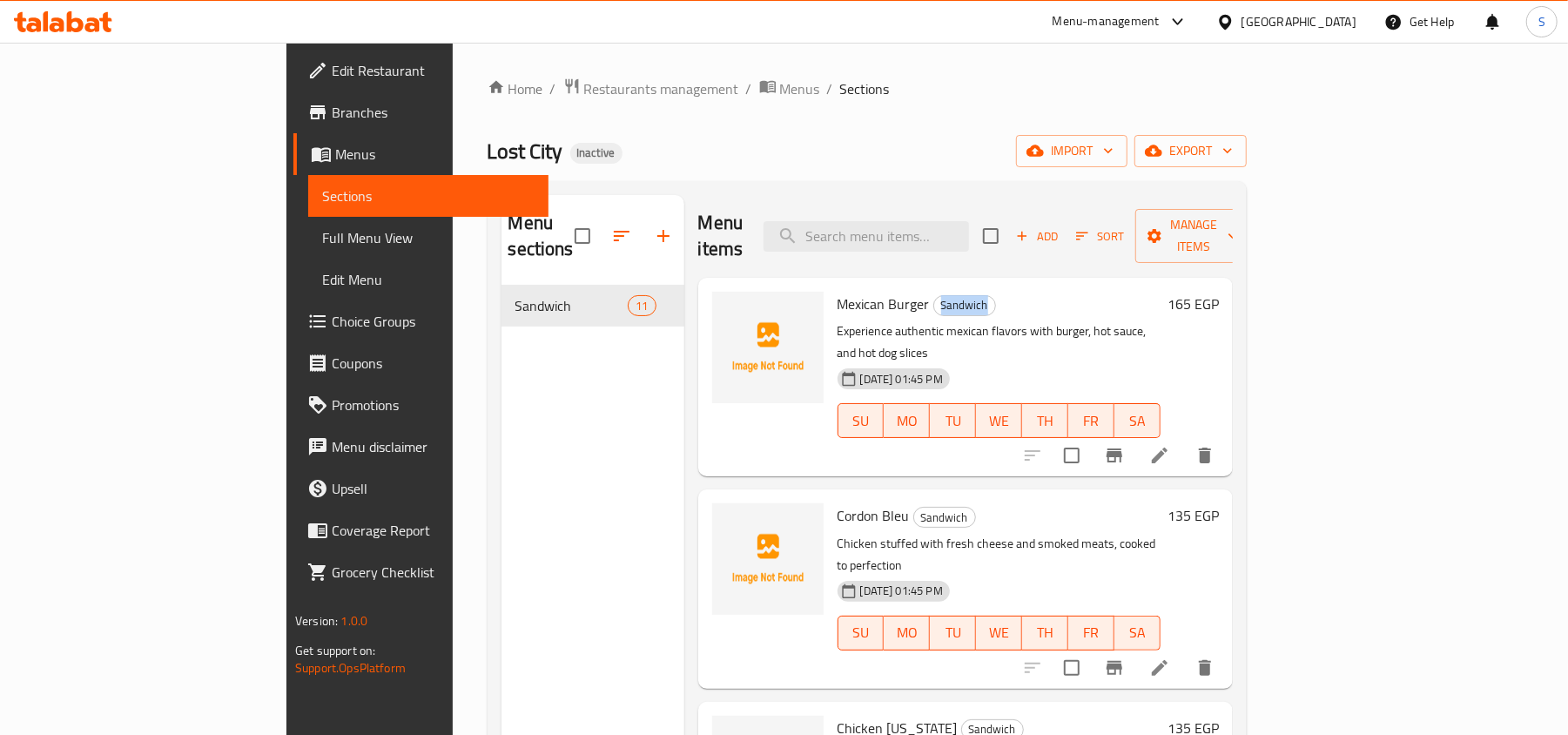
click at [935, 295] on span "Sandwich" at bounding box center [965, 305] width 61 height 20
copy span "Sandwich"
click at [938, 242] on div "Menu items Add Sort Manage items" at bounding box center [966, 236] width 535 height 83
click at [931, 235] on input "search" at bounding box center [866, 237] width 205 height 31
paste input "Classic Burger"
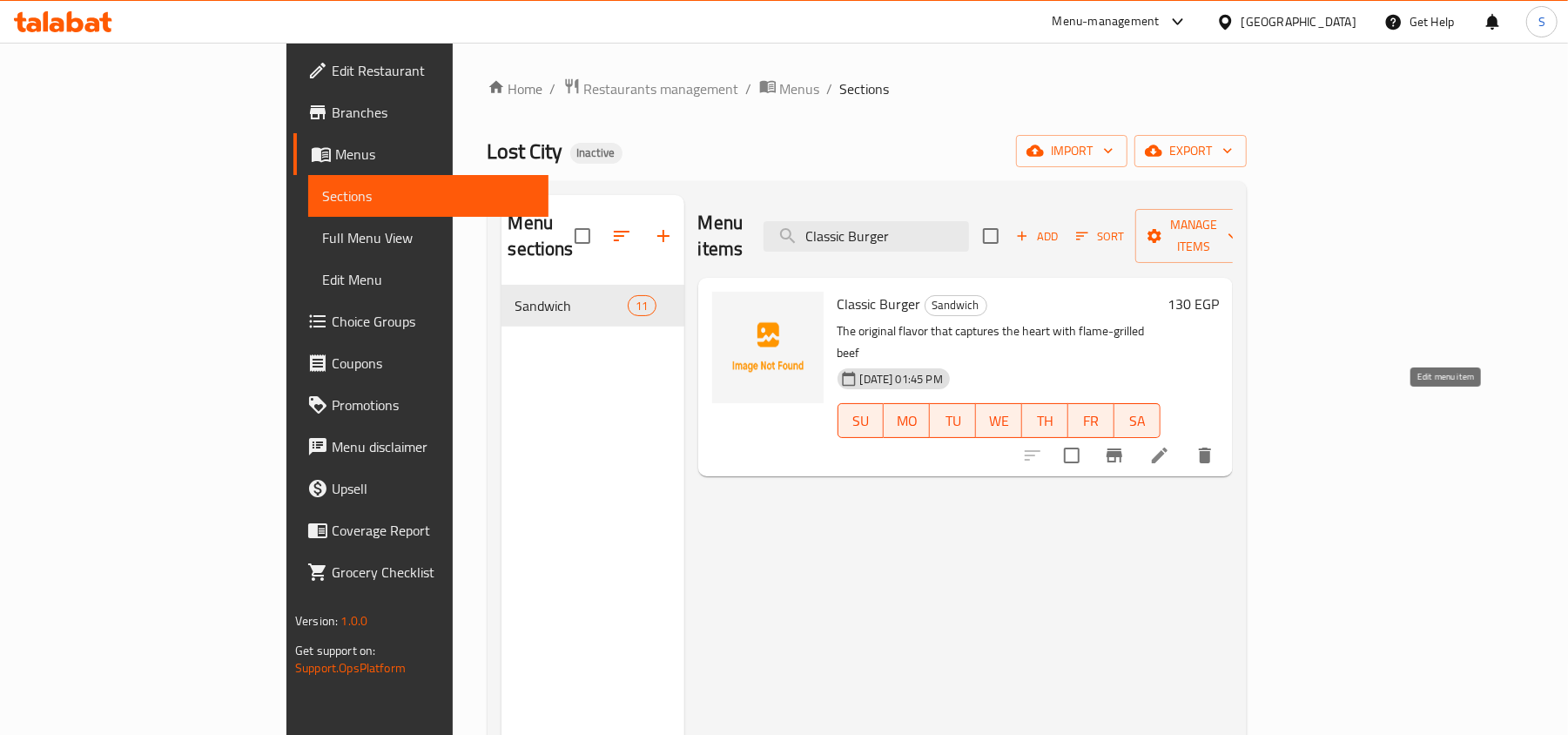
type input "Classic Burger"
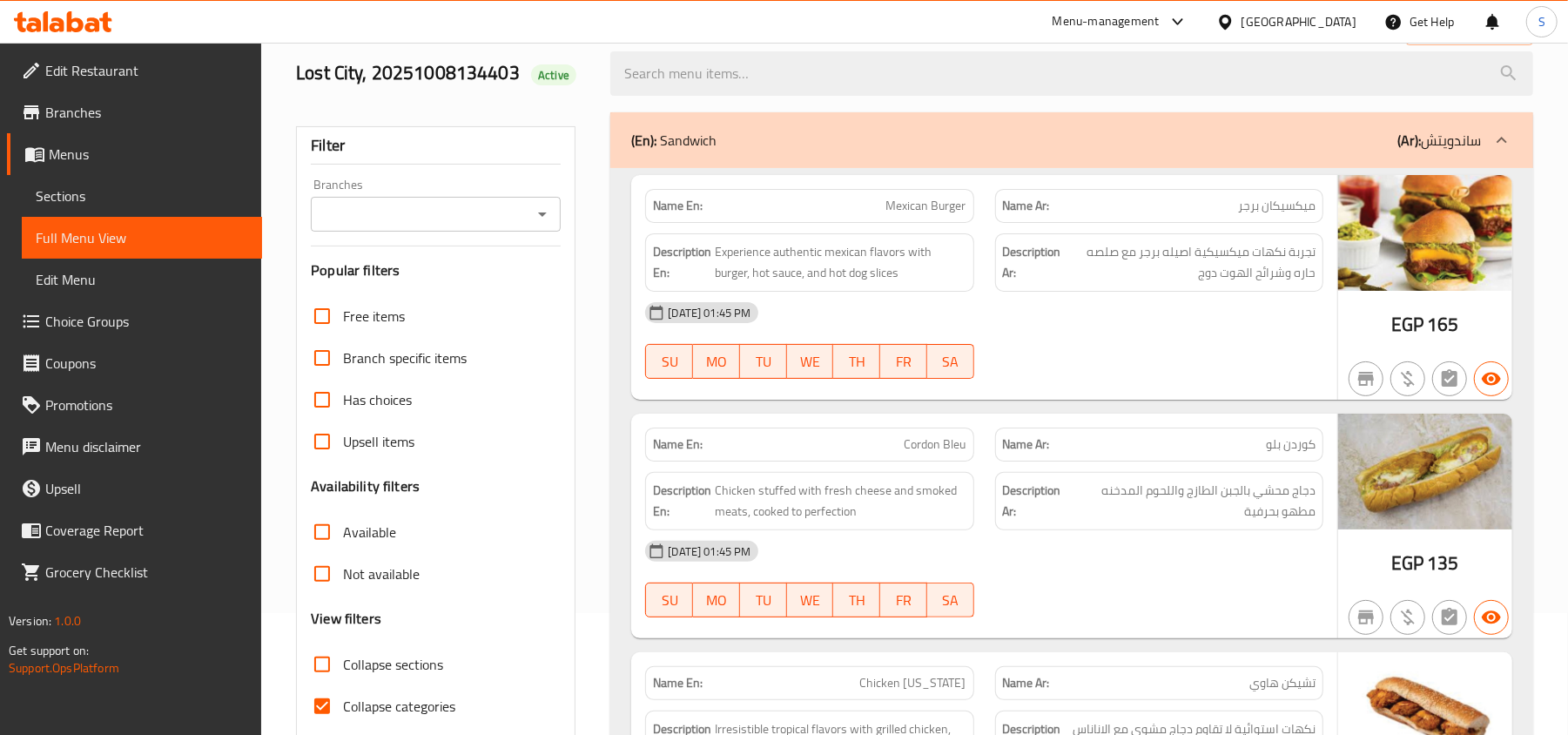
scroll to position [348, 0]
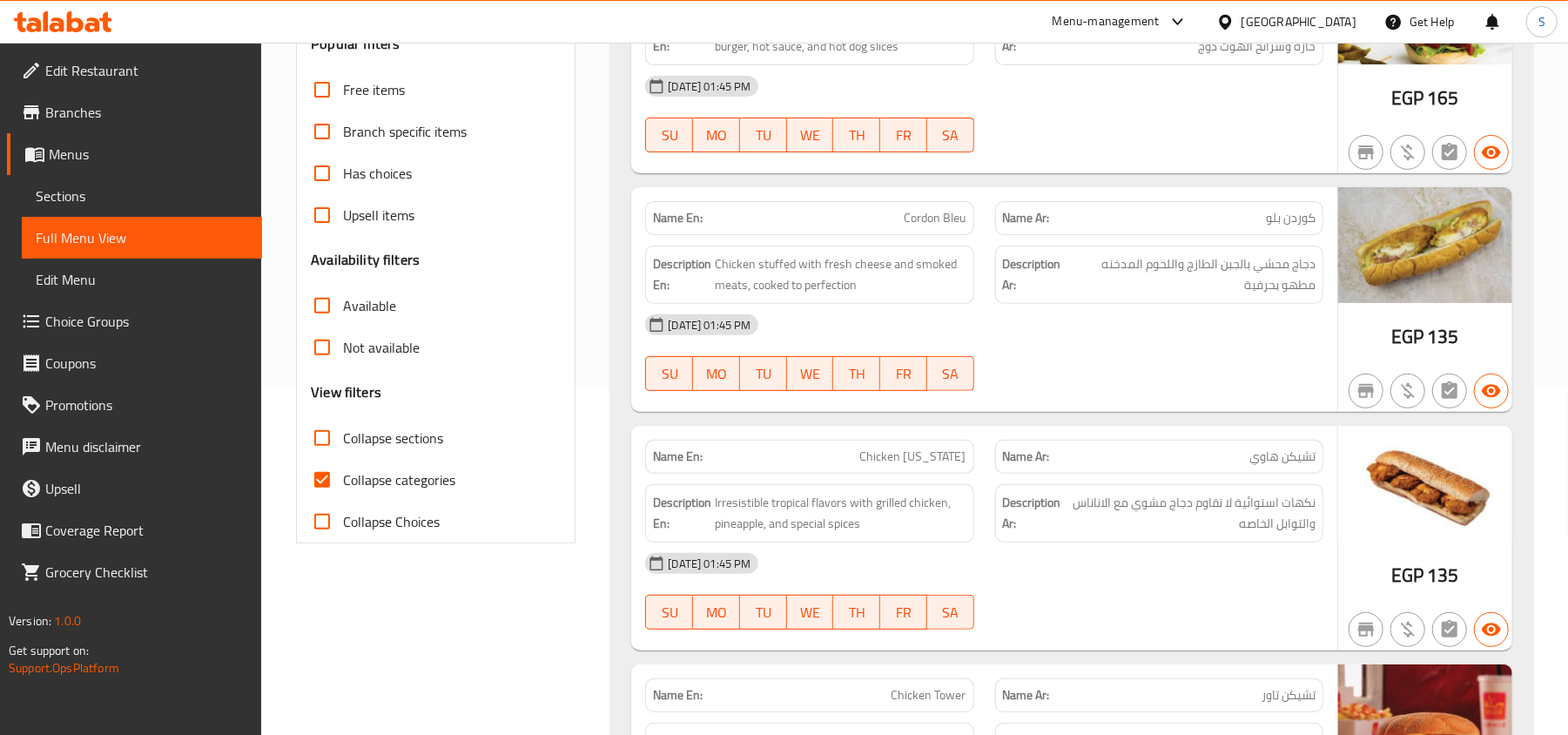
click at [443, 482] on span "Collapse categories" at bounding box center [398, 479] width 112 height 21
click at [343, 482] on input "Collapse categories" at bounding box center [322, 480] width 42 height 42
checkbox input "false"
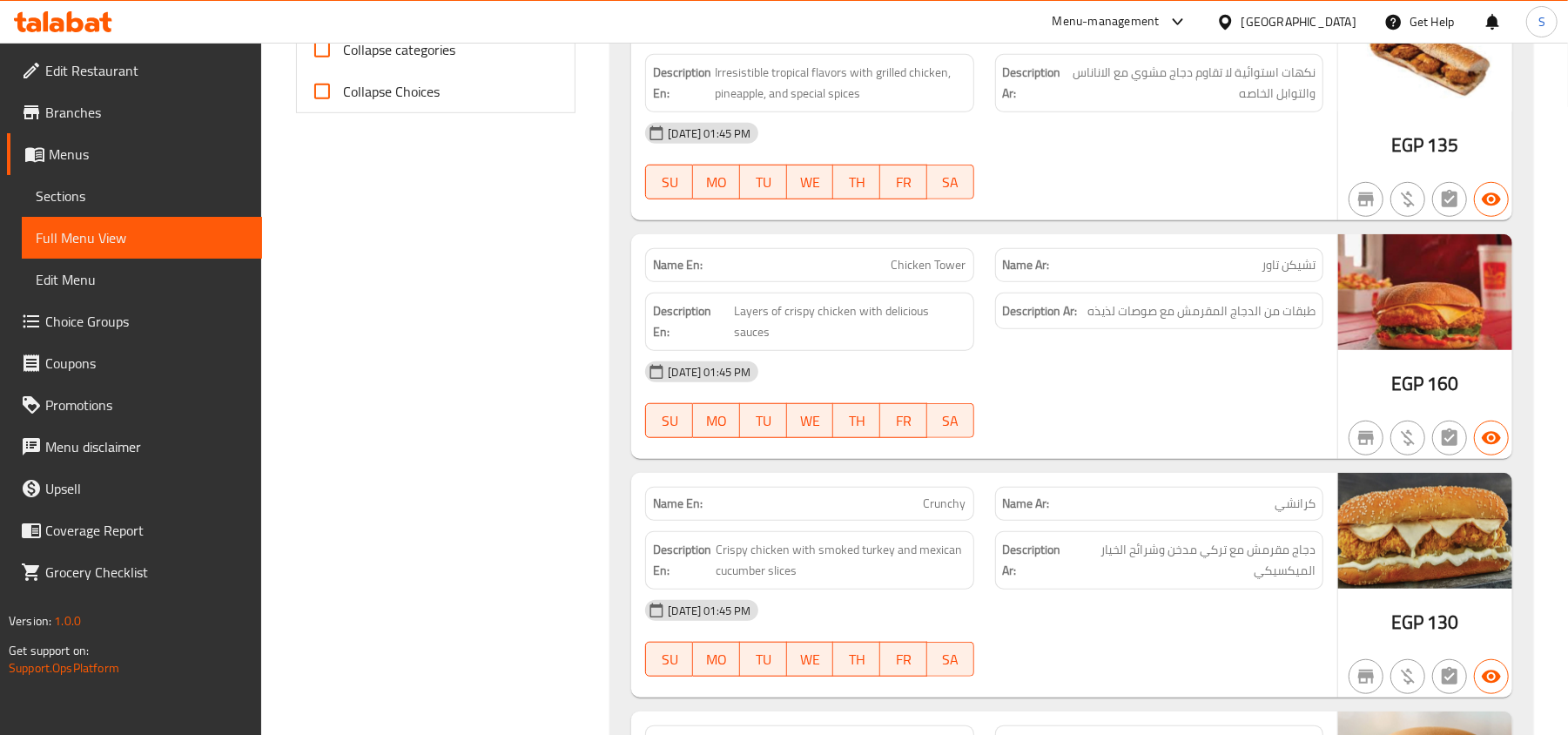
scroll to position [813, 0]
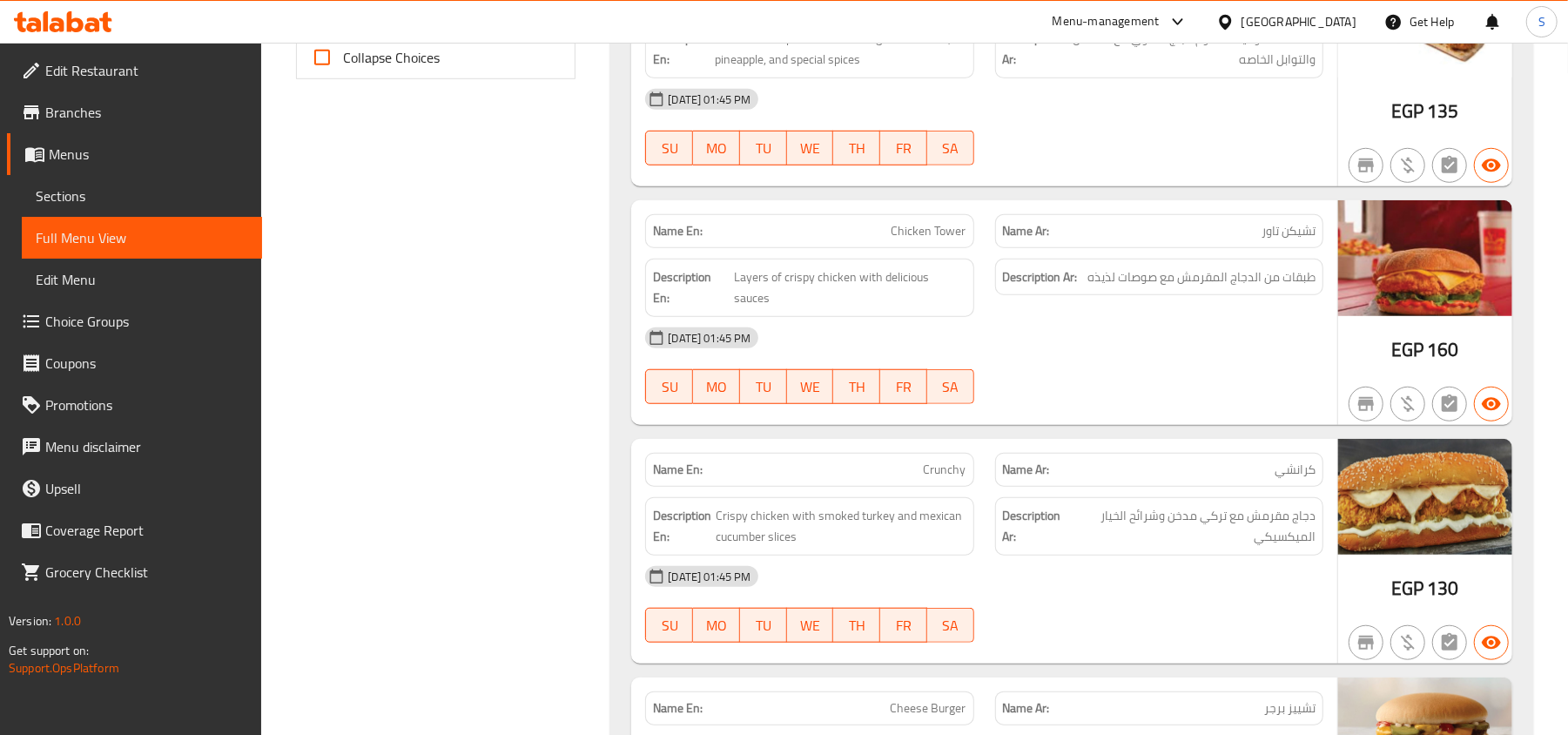
click at [900, 224] on span "Chicken Tower" at bounding box center [928, 232] width 74 height 18
copy span "Chicken Tower"
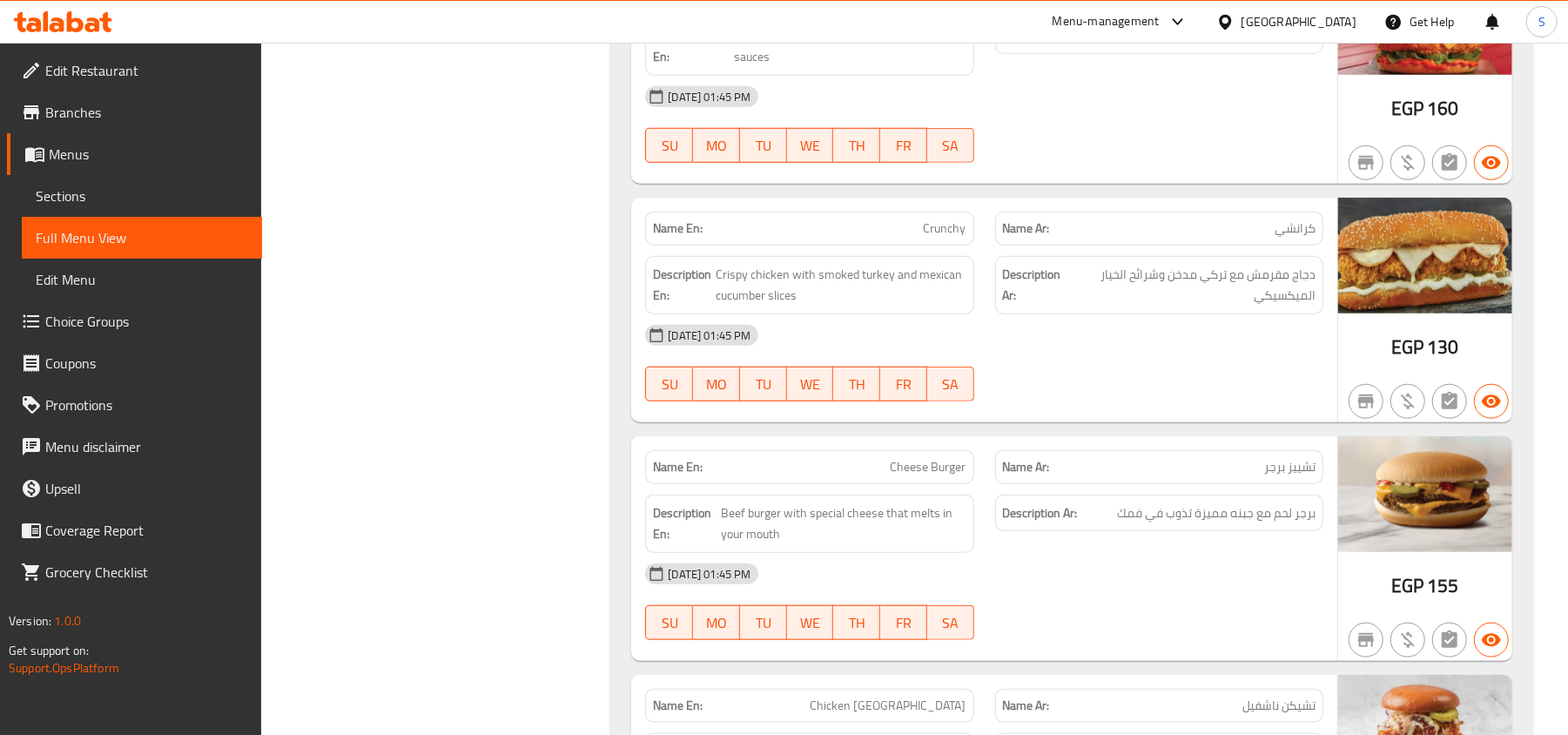
scroll to position [1053, 0]
click at [1088, 452] on div "Name Ar: تشييز برجر" at bounding box center [1160, 469] width 328 height 34
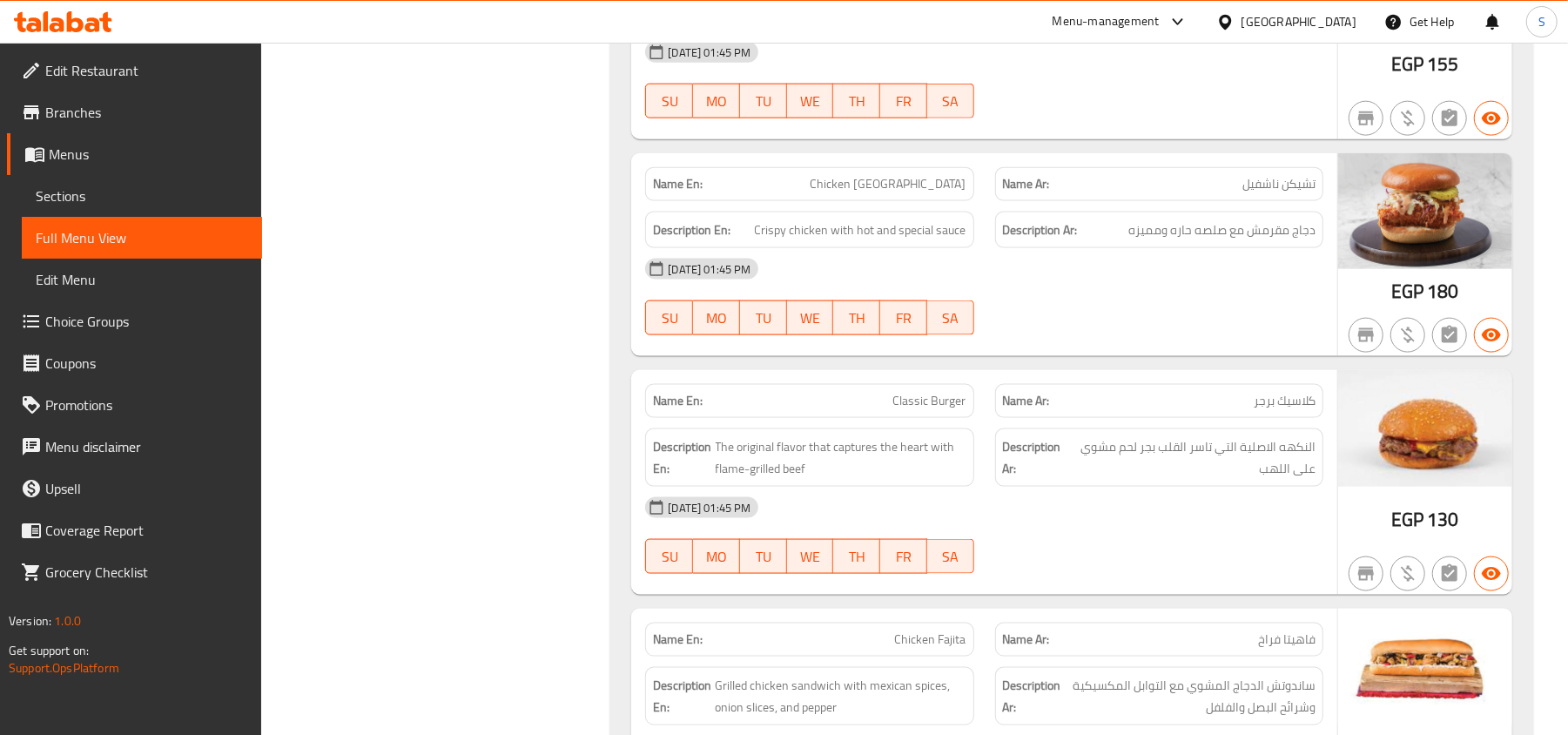
scroll to position [1632, 0]
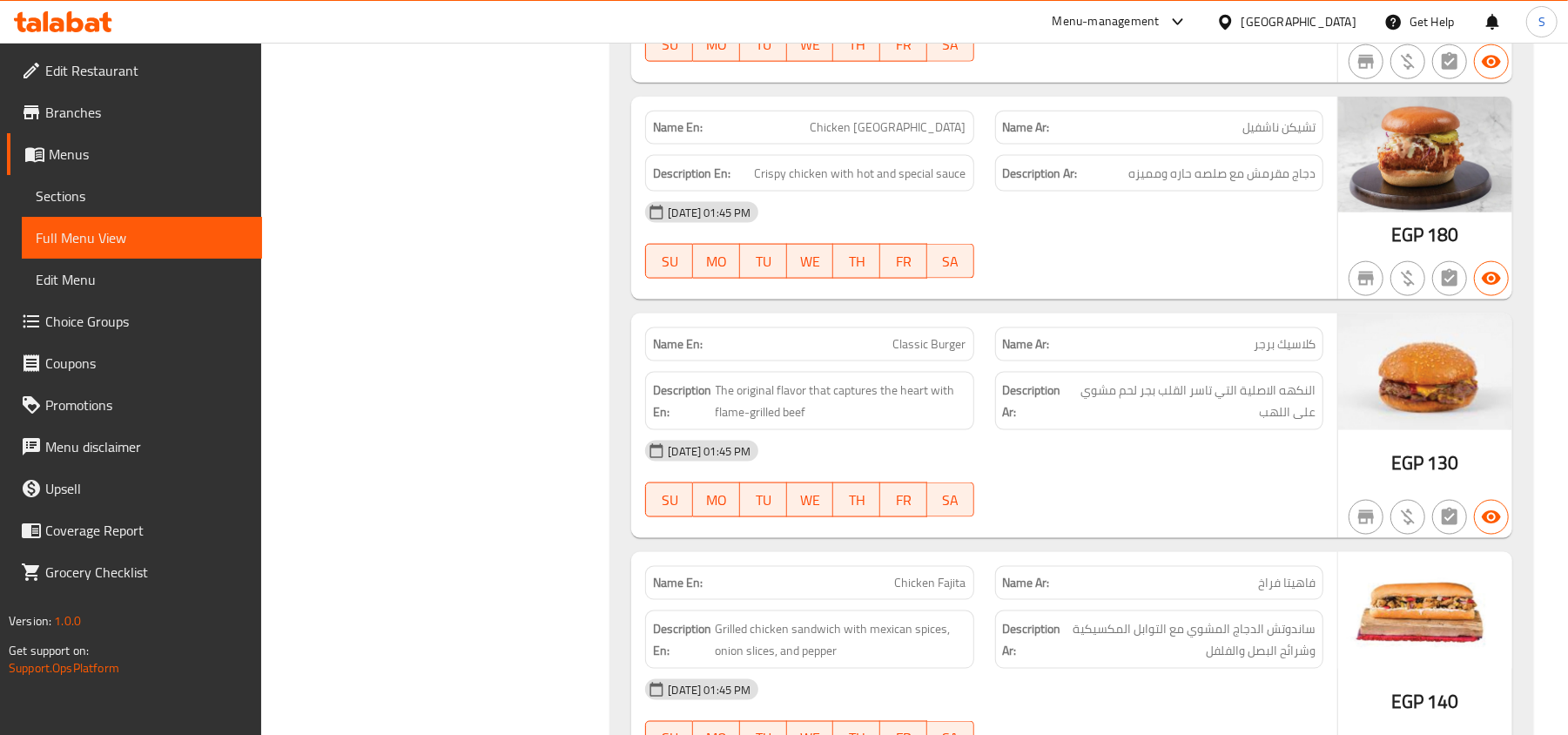
click at [917, 336] on span "Classic Burger" at bounding box center [930, 345] width 74 height 18
click at [910, 380] on span "The original flavor that captures the heart with flame-grilled beef" at bounding box center [841, 401] width 251 height 43
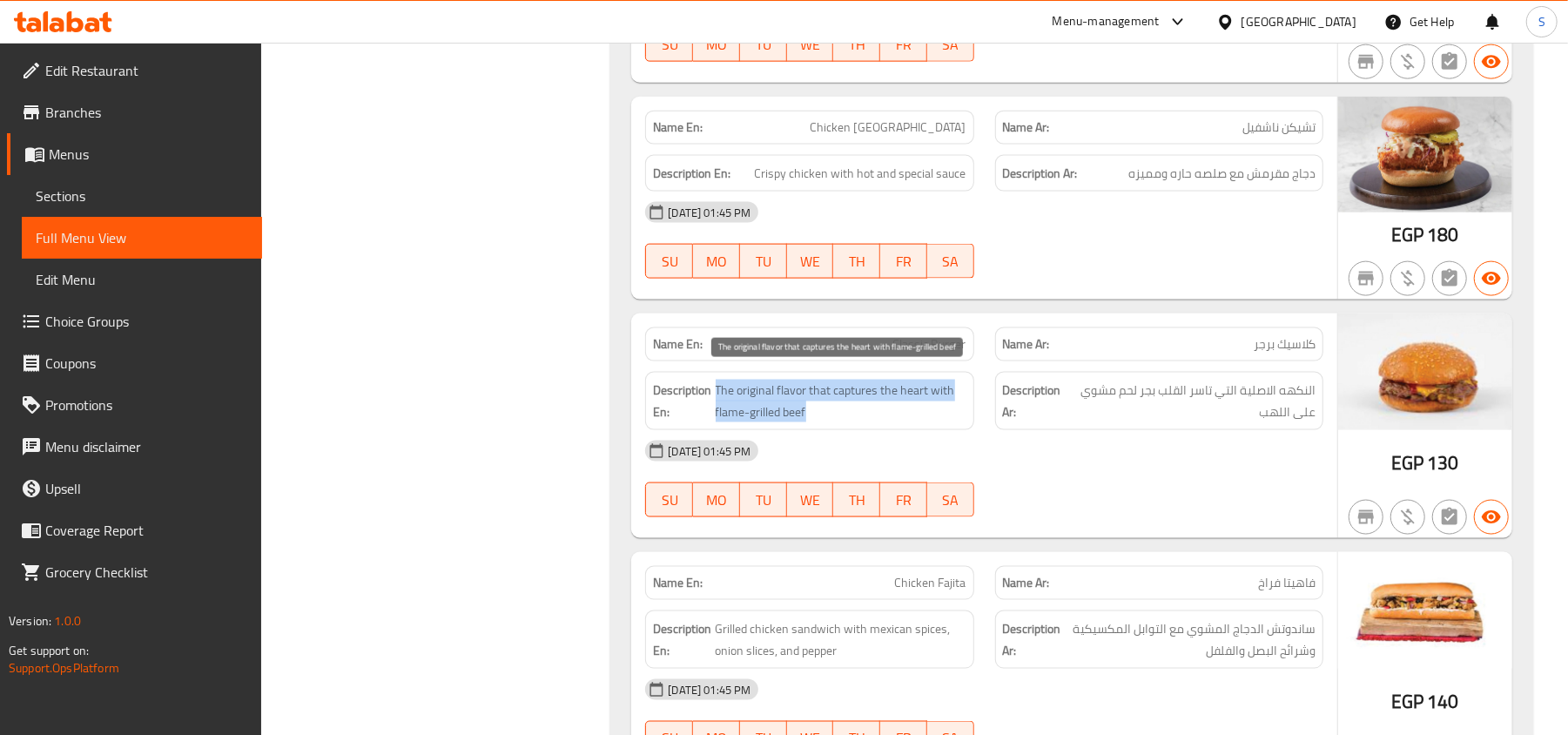
click at [910, 380] on span "The original flavor that captures the heart with flame-grilled beef" at bounding box center [841, 401] width 251 height 43
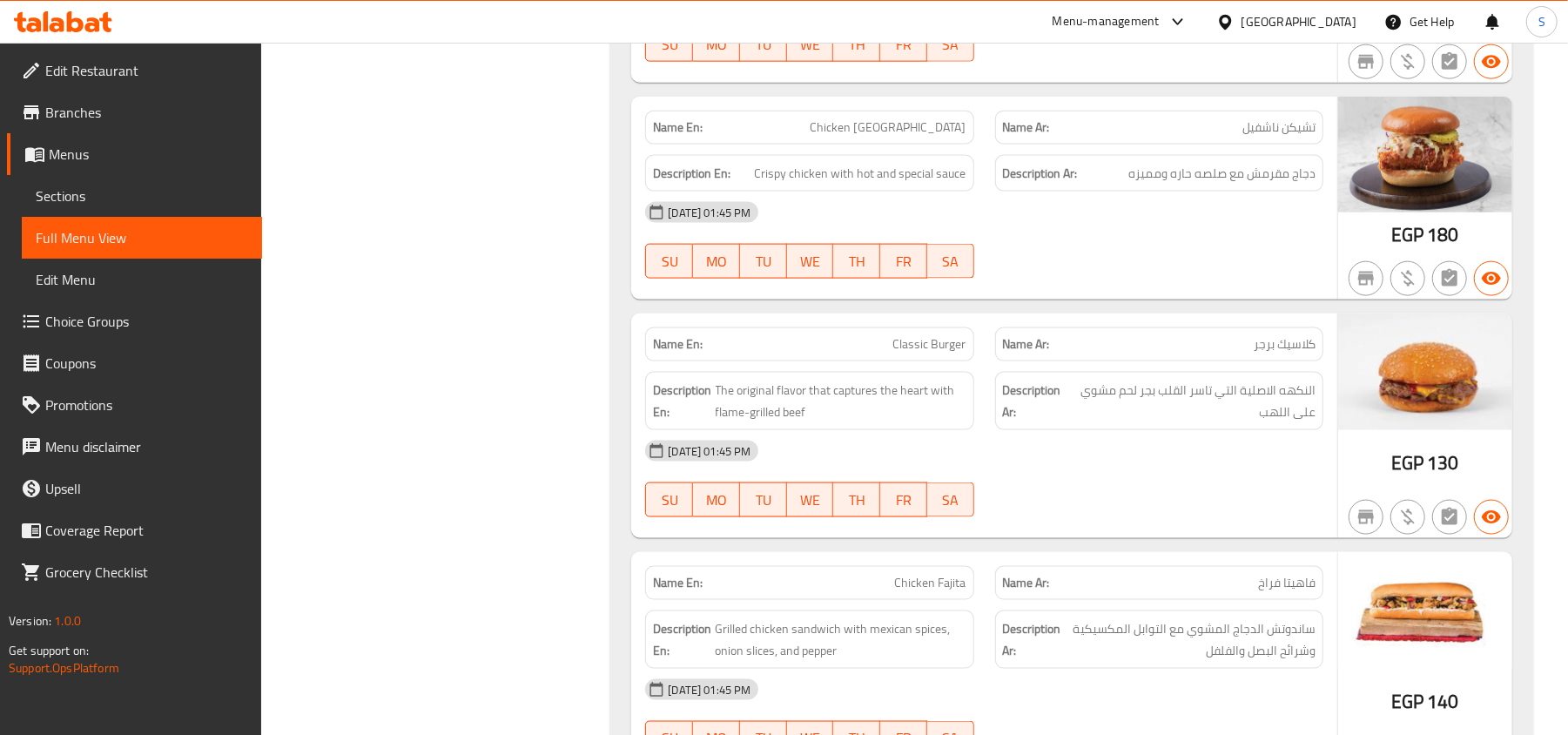
click at [1209, 394] on span "النكهه الاصلية التي تاسر القلب بجر لحم مشوي على اللهب" at bounding box center [1192, 401] width 247 height 43
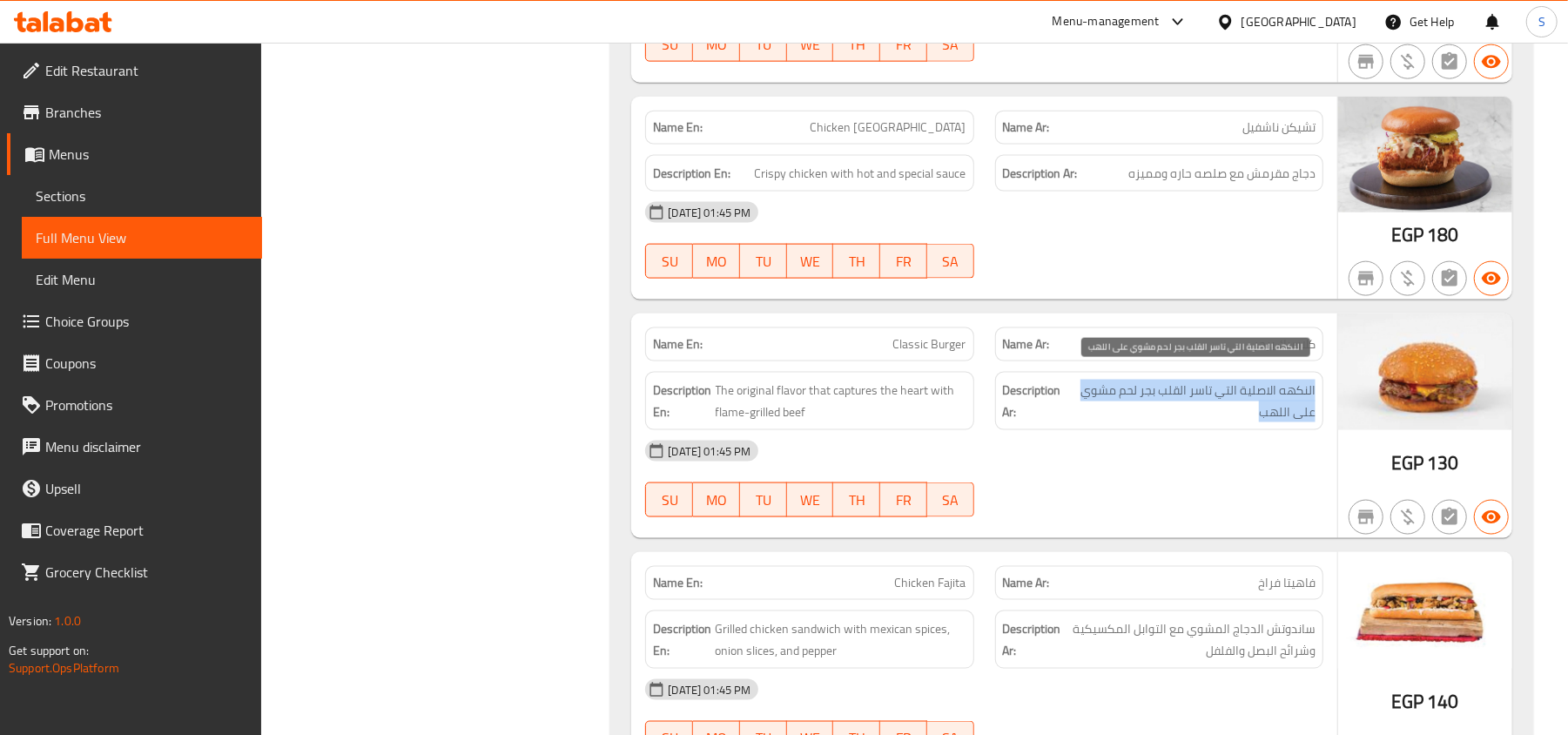
click at [1209, 394] on span "النكهه الاصلية التي تاسر القلب بجر لحم مشوي على اللهب" at bounding box center [1192, 401] width 247 height 43
copy div "النكهه الاصلية التي تاسر القلب بجر لحم مشوي على اللهب"
click at [1146, 383] on span "النكهه الاصلية التي تاسر القلب بجر لحم مشوي على اللهب" at bounding box center [1192, 401] width 247 height 43
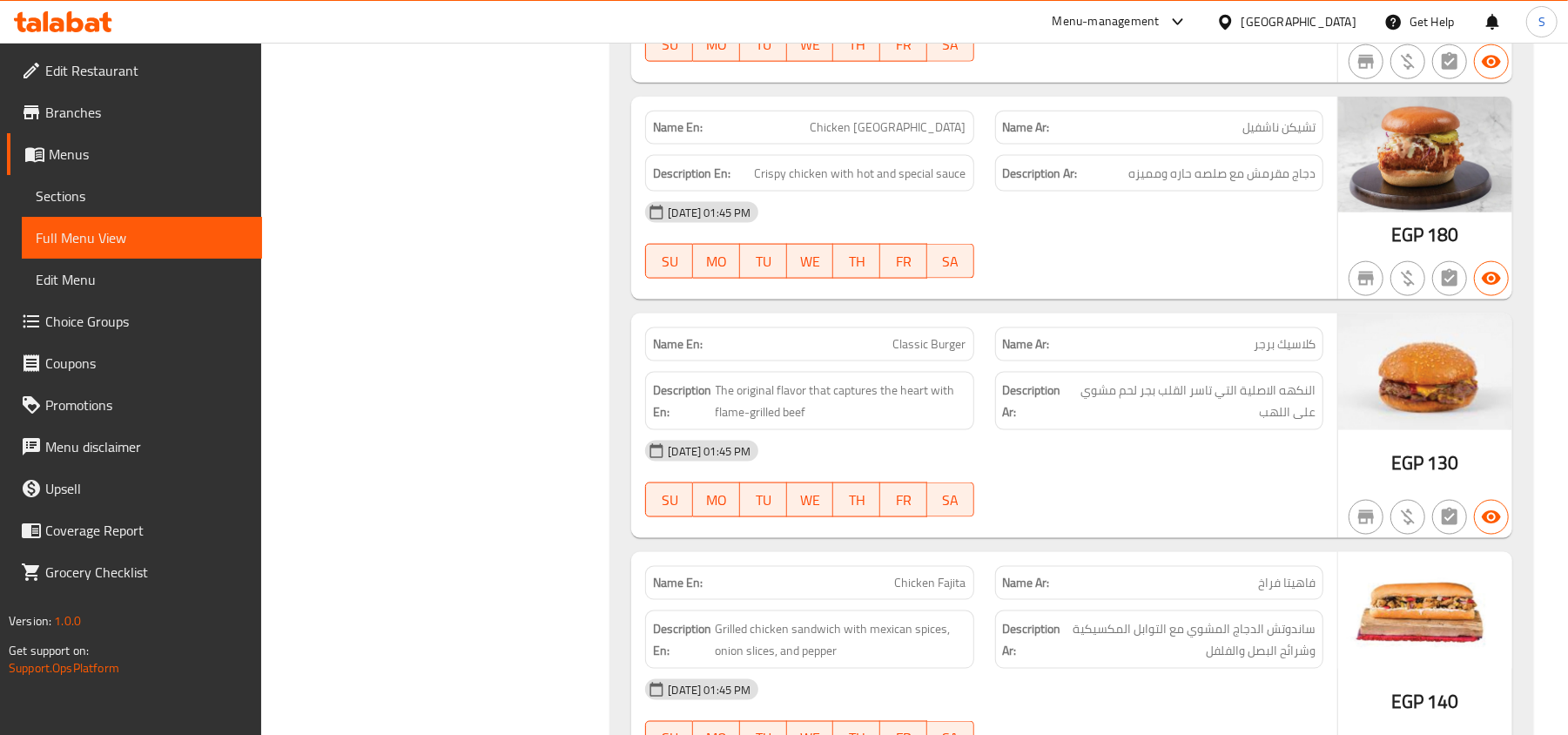
click at [931, 343] on div "Name En: Classic Burger" at bounding box center [809, 345] width 328 height 34
copy span "Classic Burger"
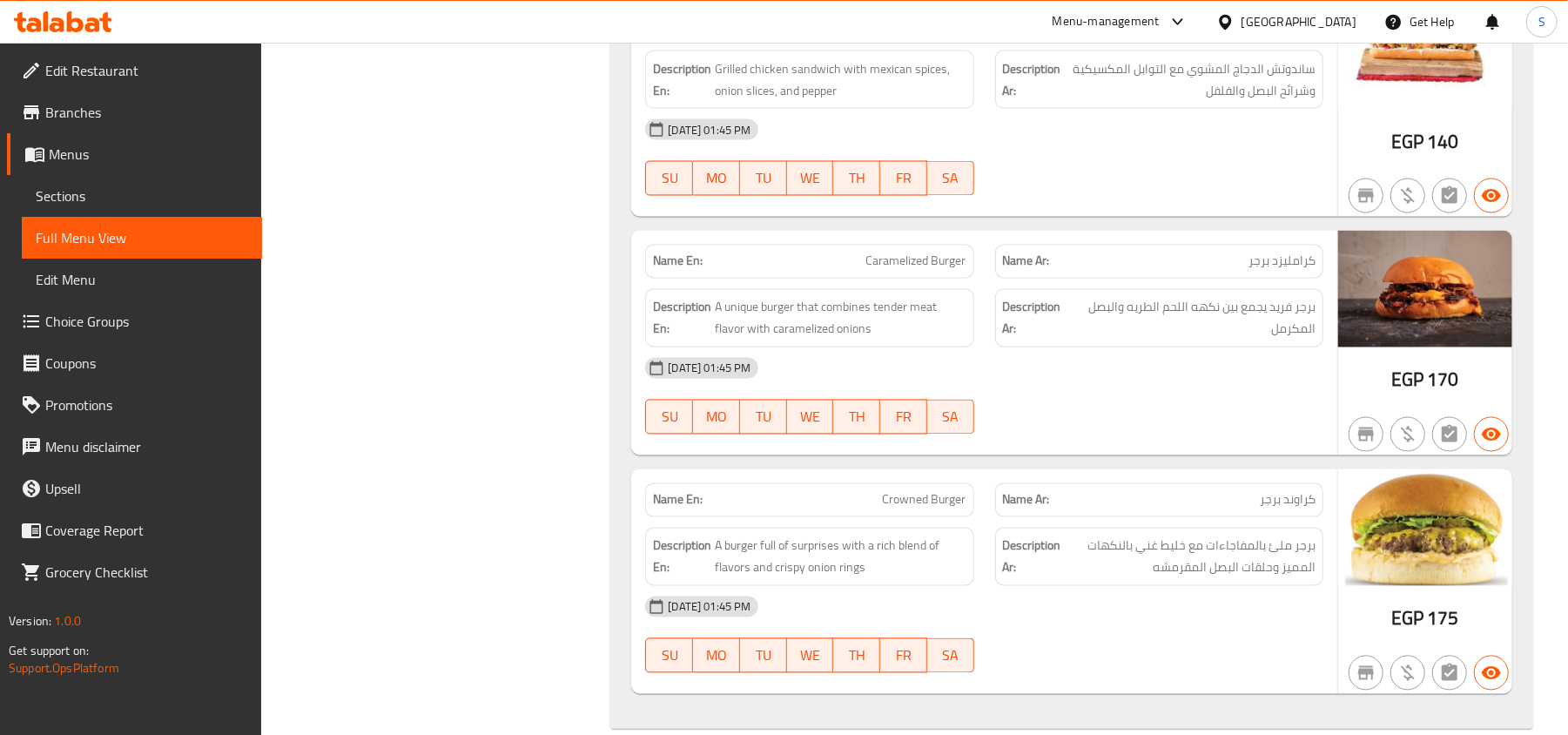
scroll to position [2214, 0]
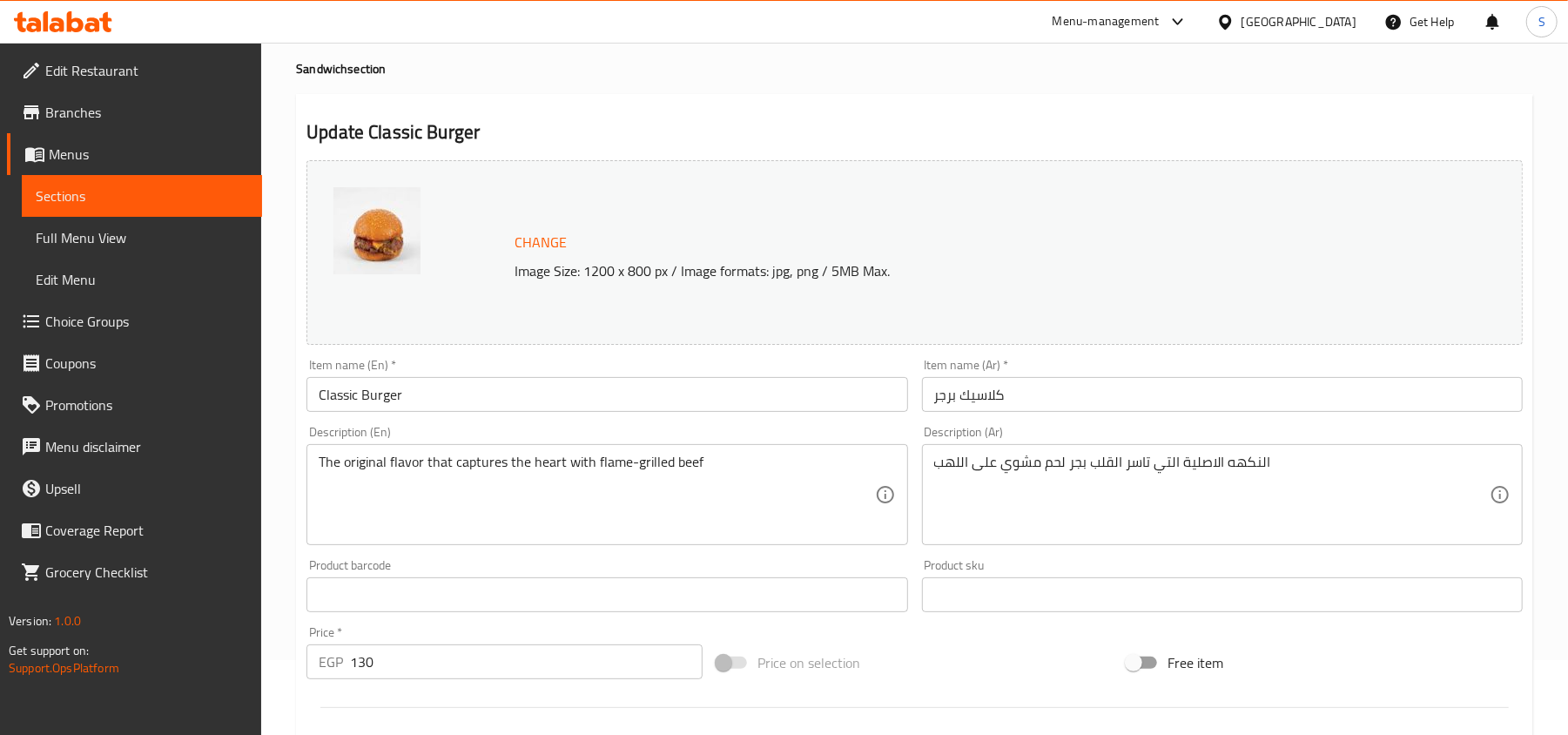
scroll to position [116, 0]
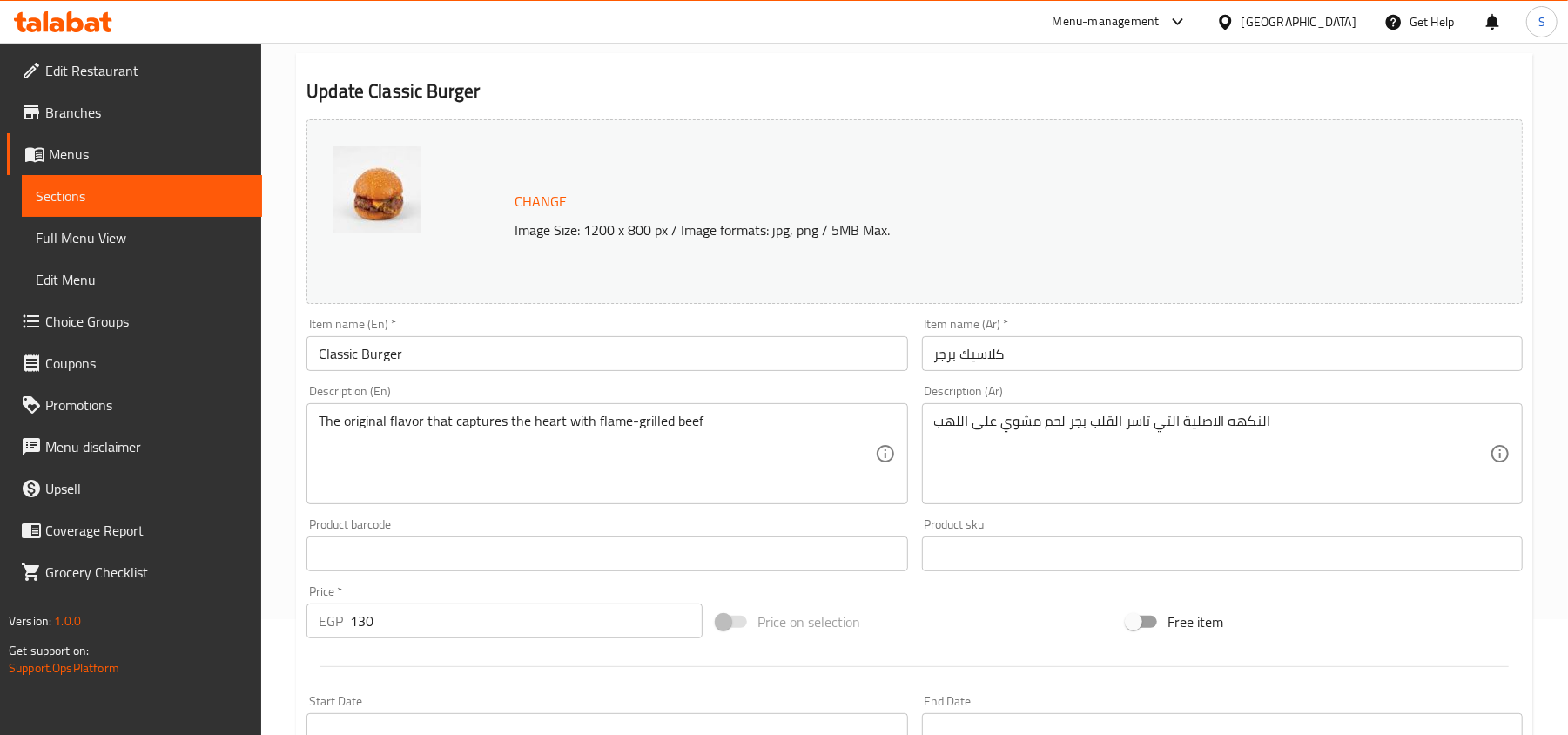
click at [949, 357] on input "كلاسيك برجر" at bounding box center [1223, 354] width 601 height 35
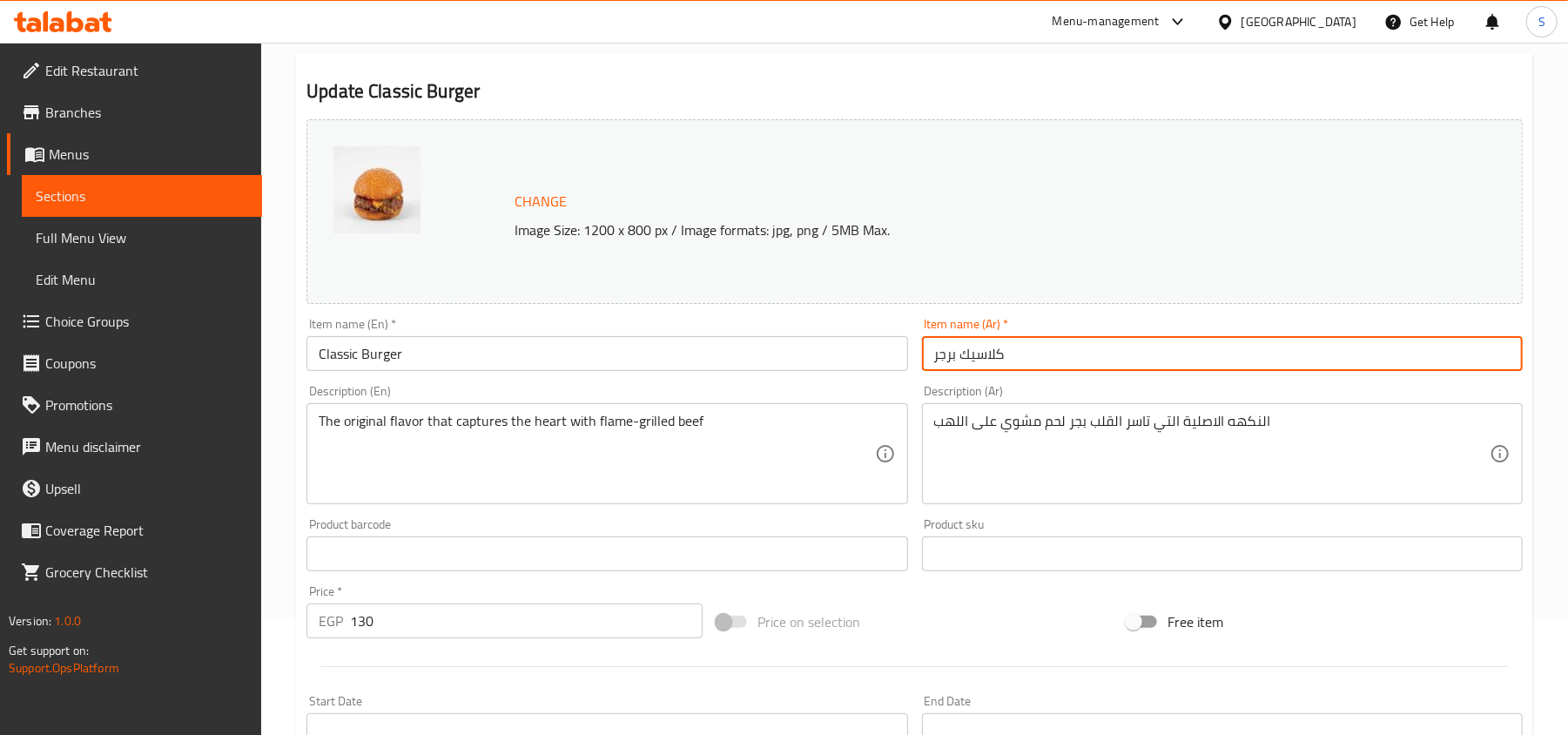
click at [949, 357] on input "كلاسيك برجر" at bounding box center [1223, 354] width 601 height 35
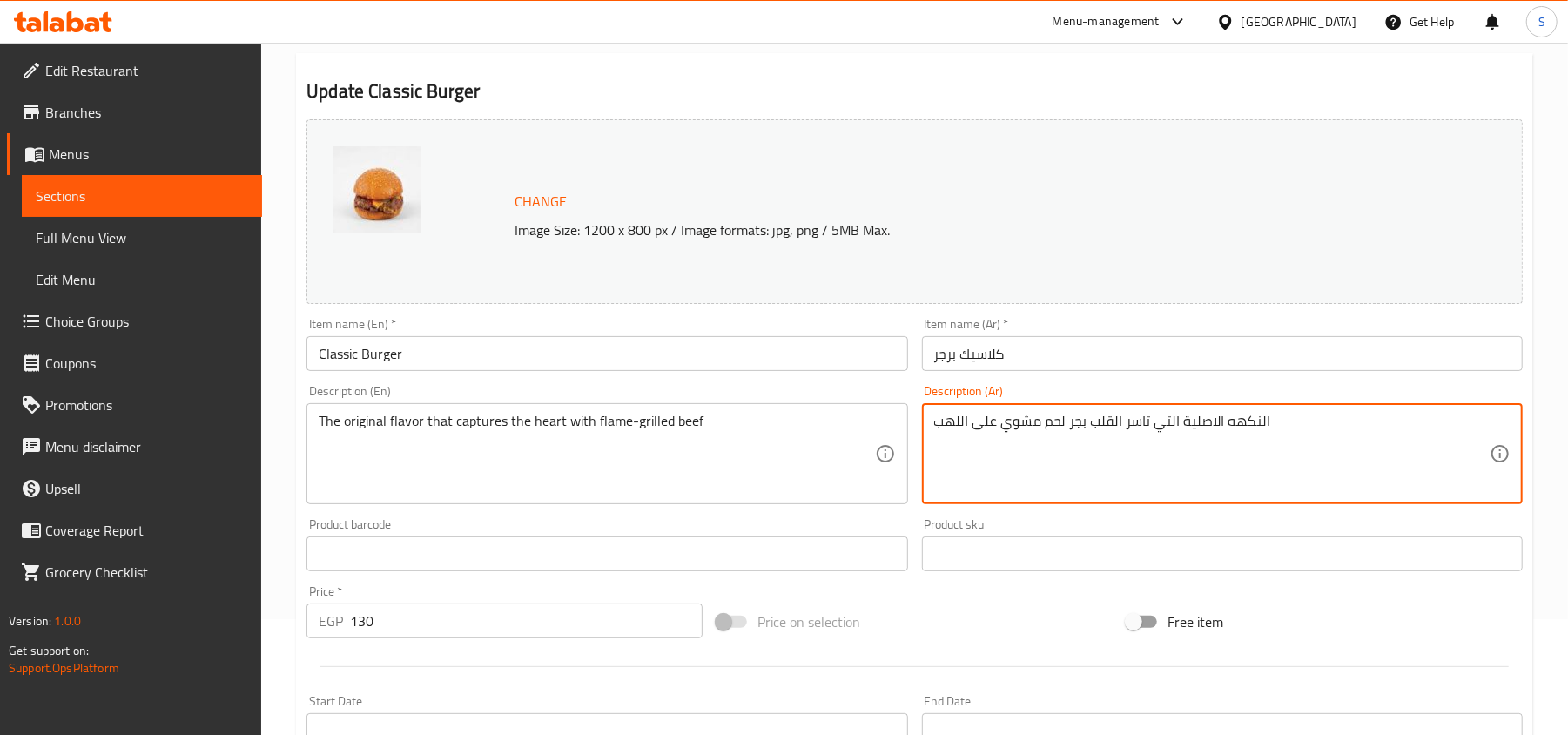
click at [1081, 426] on textarea "النكهه الاصلية التي تاسر القلب بجر لحم مشوي على اللهب" at bounding box center [1212, 454] width 555 height 83
paste textarea "جر"
type textarea "النكهه الاصلية التي تاسر القلب برجر لحم مشوي على اللهب"
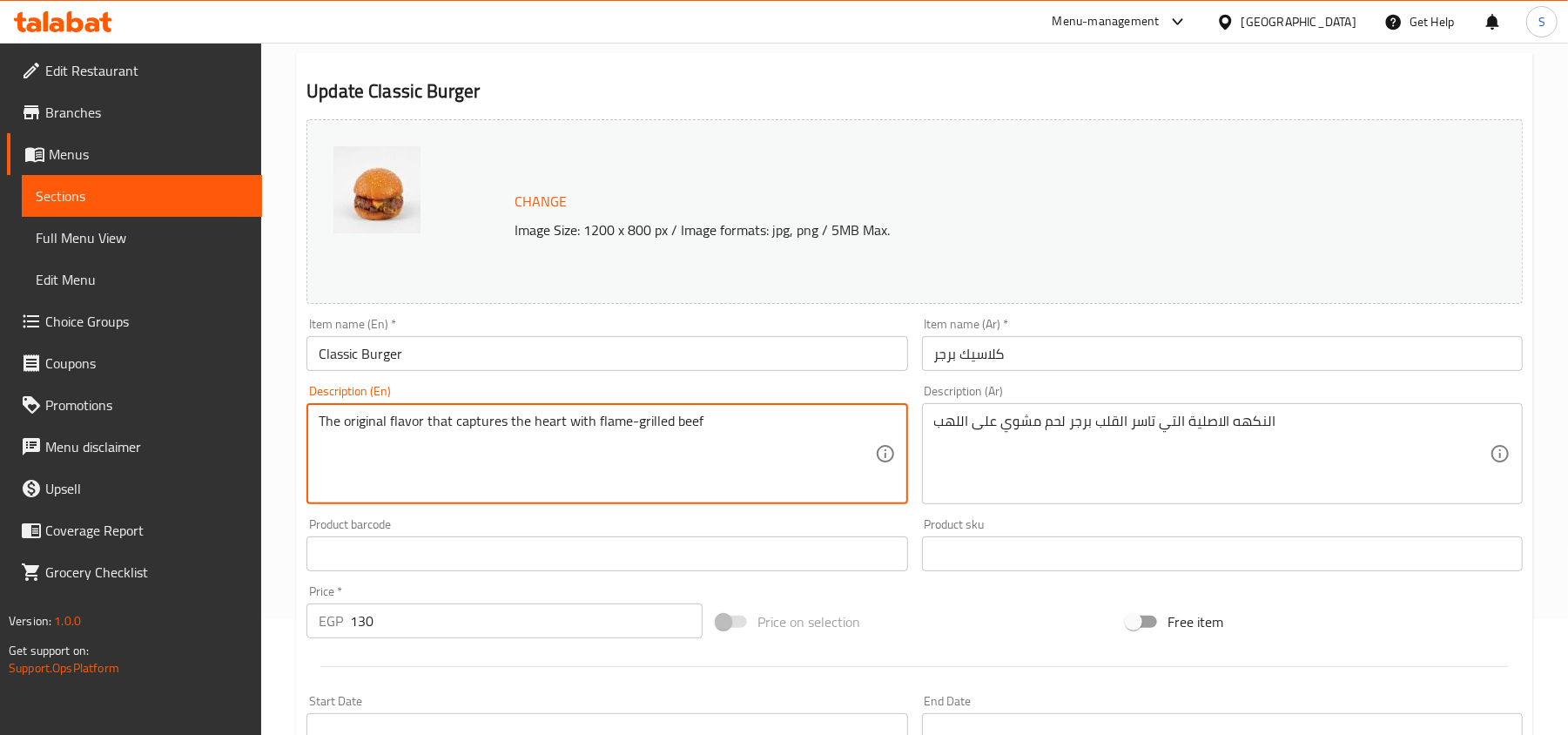
click at [611, 427] on textarea "The original flavor that captures the heart with flame-grilled beef" at bounding box center [596, 454] width 555 height 83
paste textarea "hearts. Flame-grilled beef burger."
click at [545, 423] on textarea "The original flavor that captures hearts. Flame-grilled beef burger." at bounding box center [596, 454] width 555 height 83
type textarea "The original flavor that captures heart. Flame-grilled beef burger."
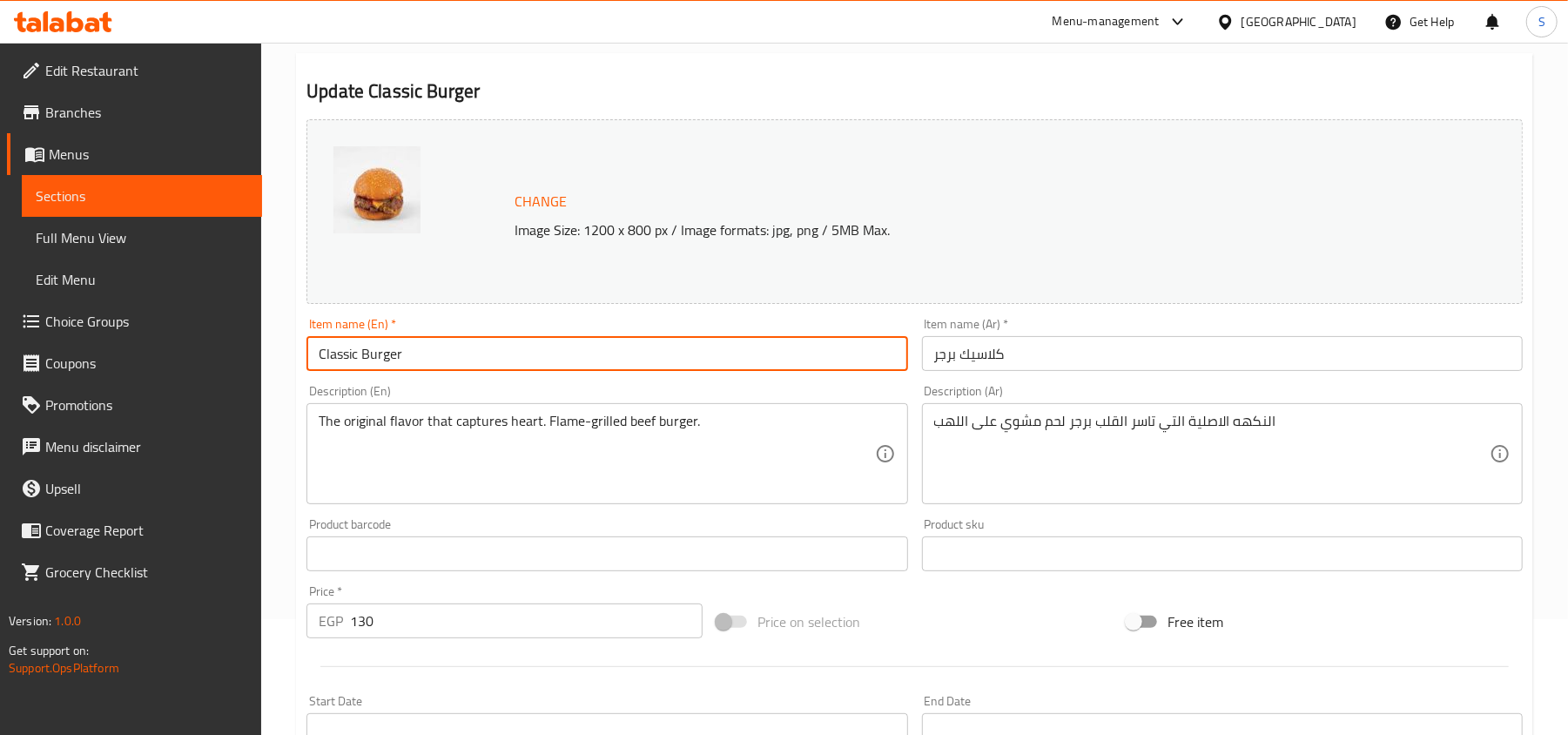
click at [632, 352] on input "Classic Burger" at bounding box center [607, 354] width 601 height 35
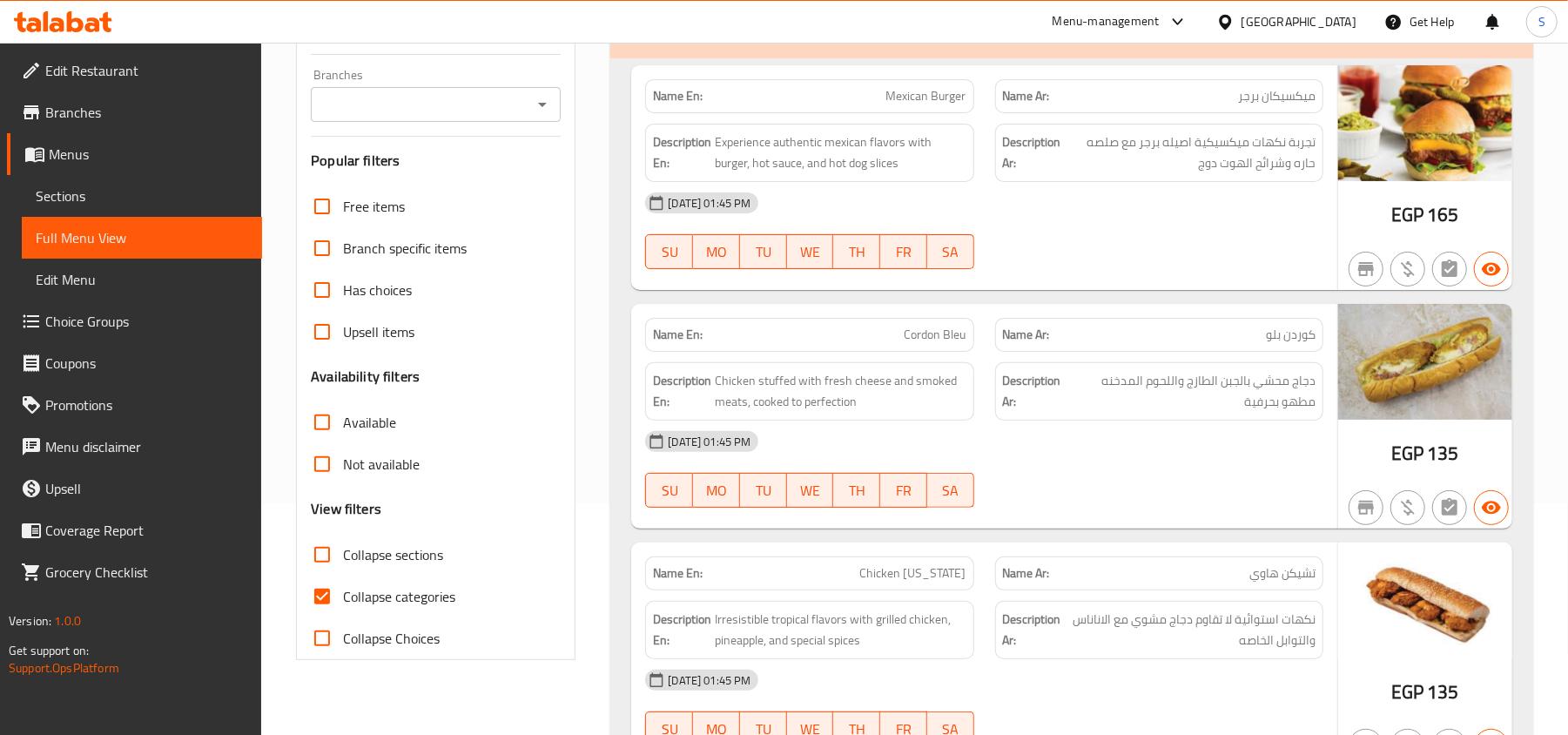
click at [435, 600] on span "Collapse categories" at bounding box center [398, 596] width 112 height 21
click at [343, 600] on input "Collapse categories" at bounding box center [322, 597] width 42 height 42
checkbox input "false"
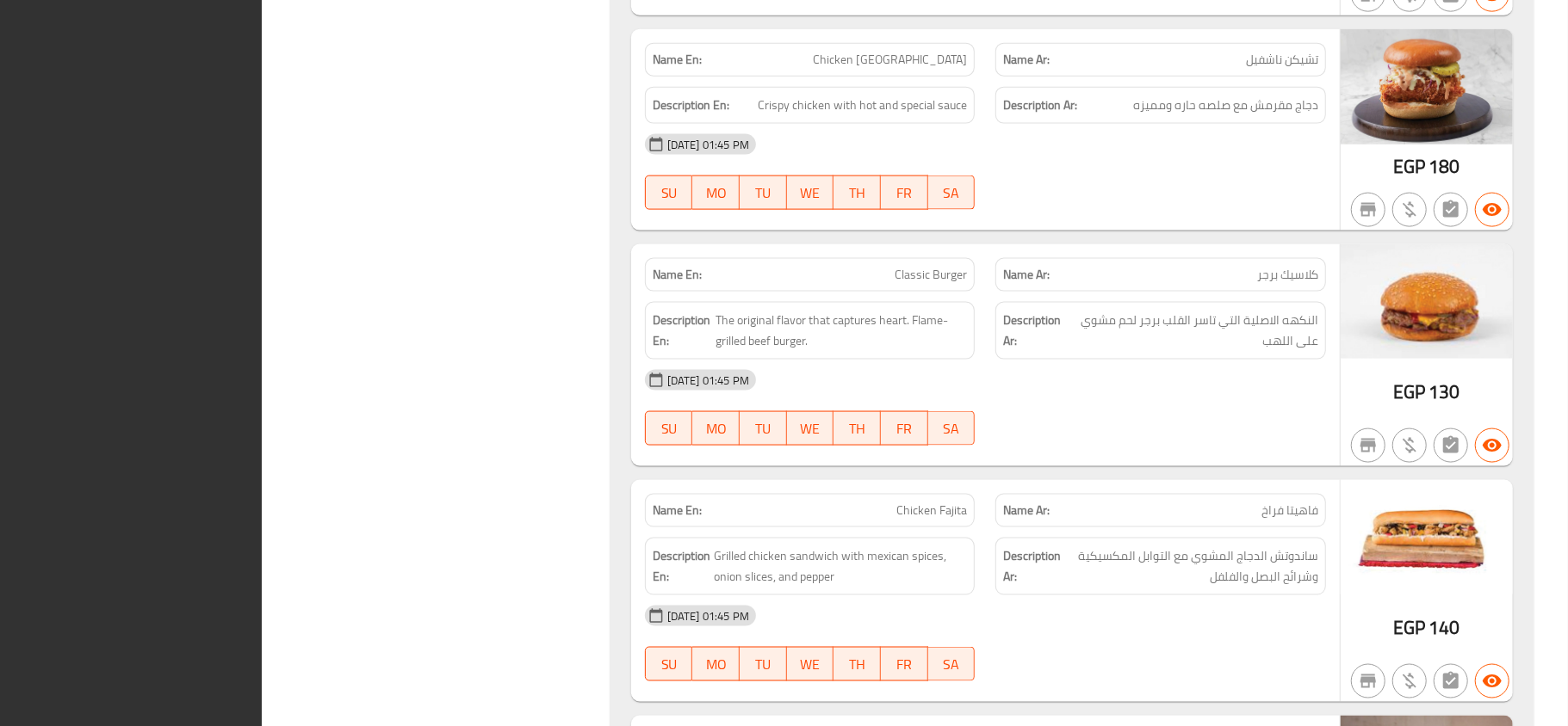
scroll to position [2187, 0]
